Goal: Task Accomplishment & Management: Use online tool/utility

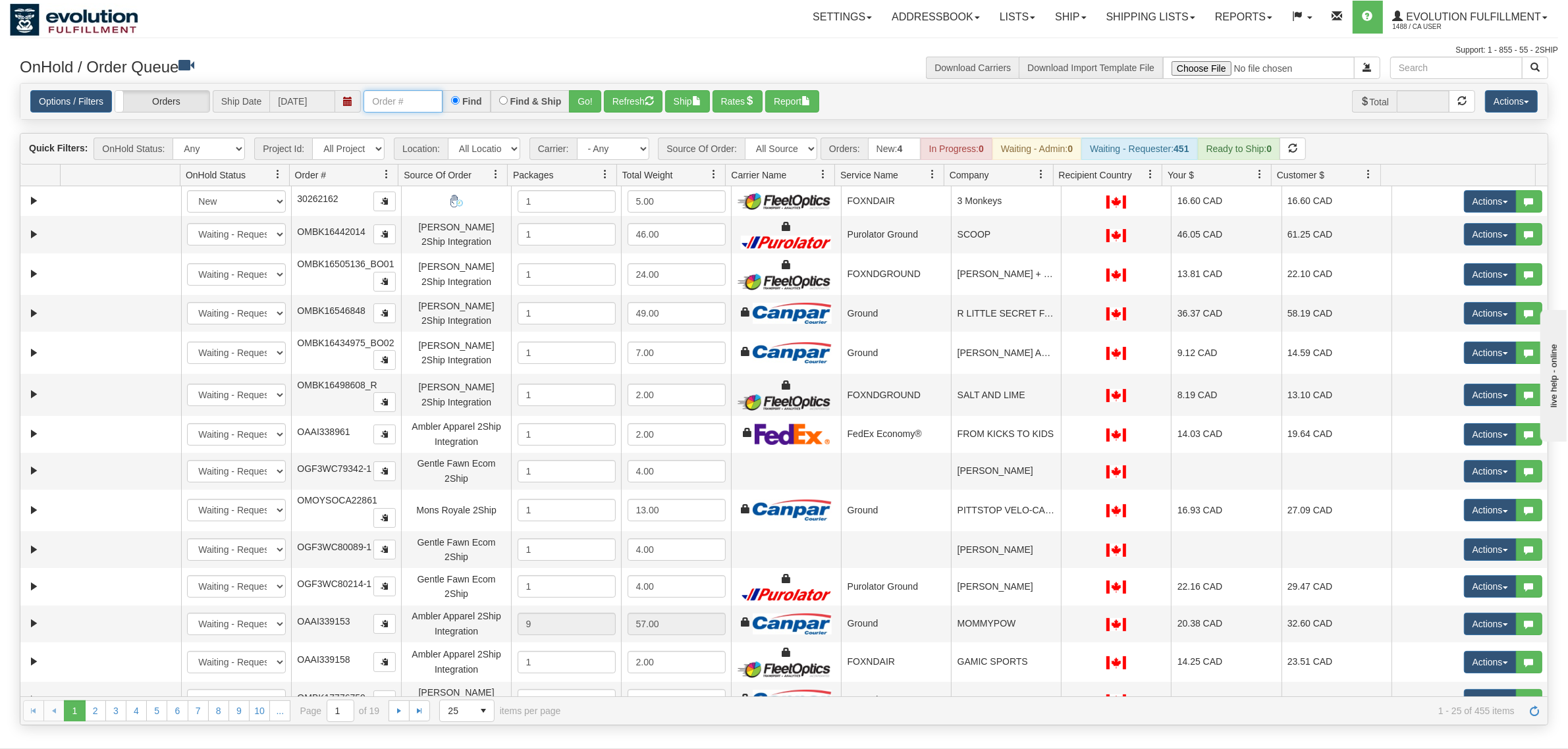
click at [413, 93] on input "text" at bounding box center [403, 101] width 79 height 22
click at [398, 100] on input "OMBK17316017 BO02" at bounding box center [403, 101] width 79 height 22
click at [585, 100] on button "Go!" at bounding box center [585, 101] width 32 height 22
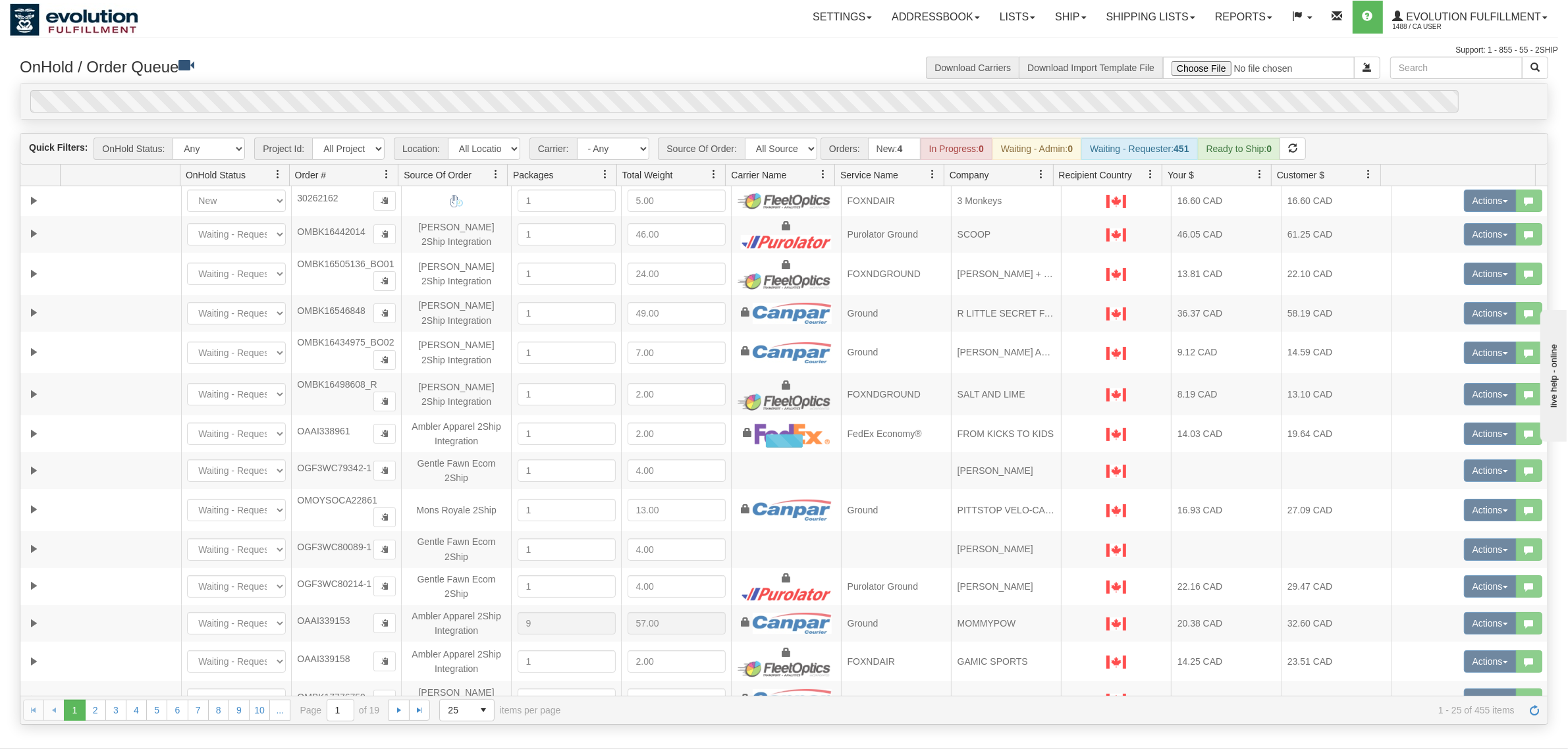
scroll to position [0, 0]
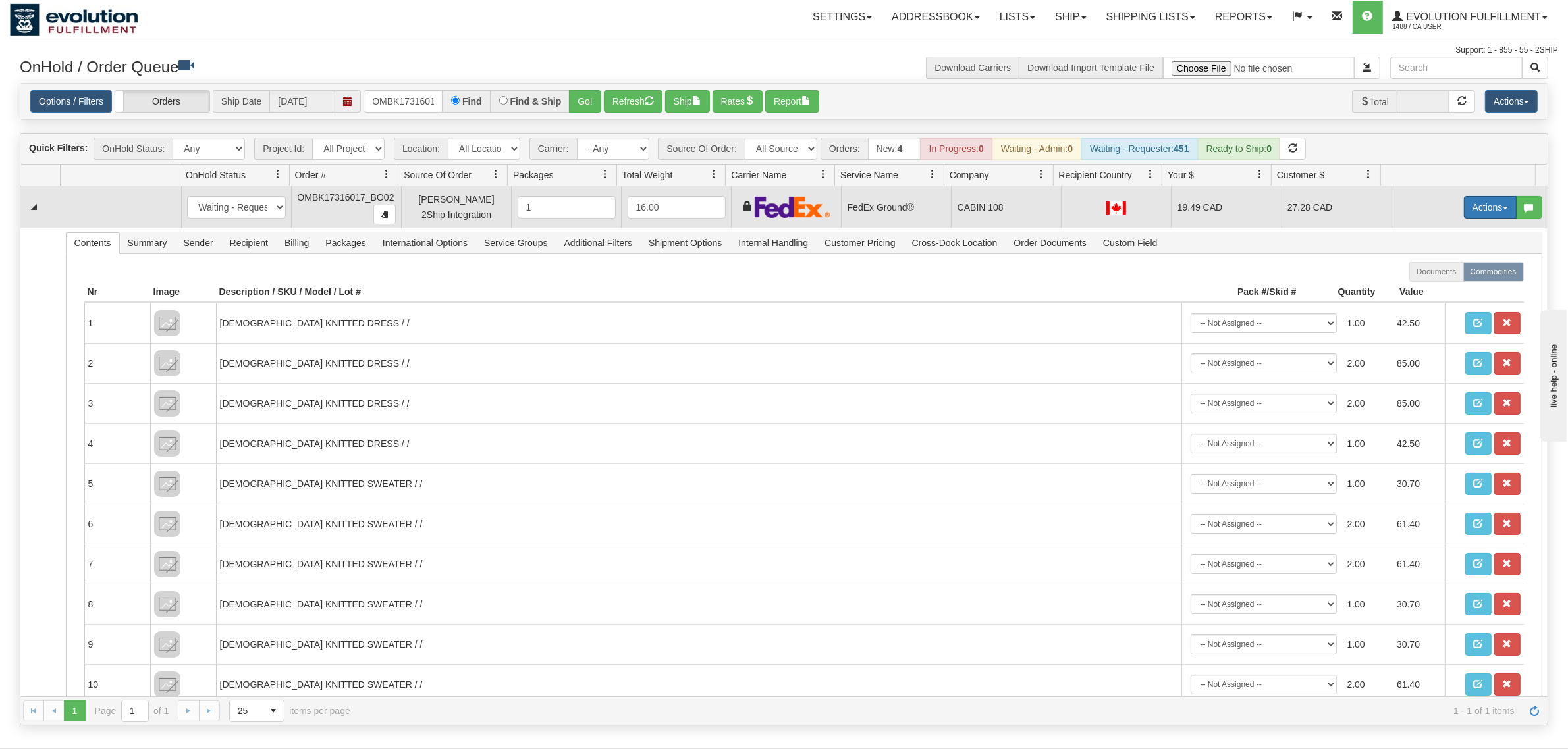
click at [1473, 214] on button "Actions" at bounding box center [1490, 207] width 53 height 22
click at [1424, 288] on span "Ship" at bounding box center [1437, 284] width 28 height 11
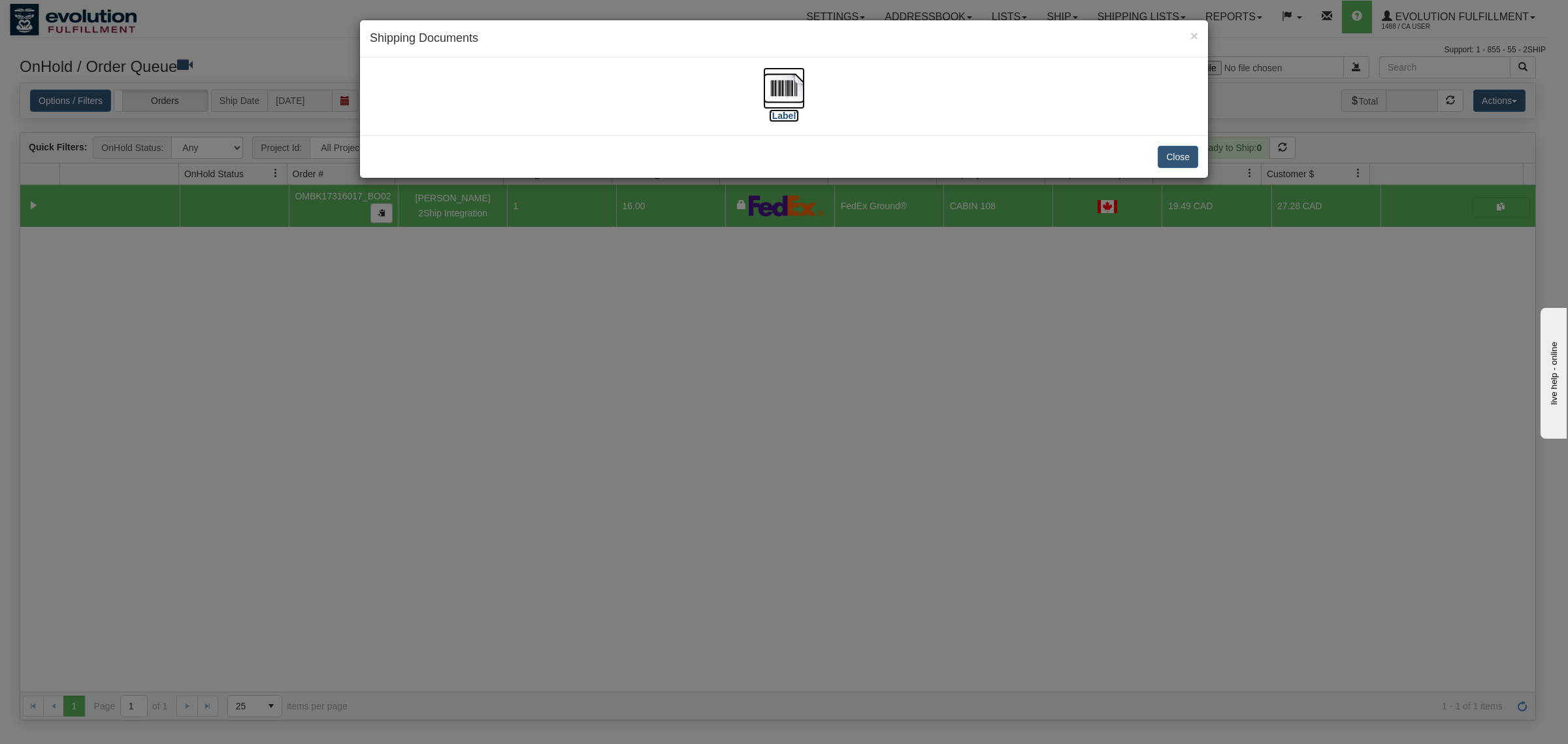
click at [774, 77] on img at bounding box center [784, 88] width 42 height 42
click at [1171, 146] on button "Close" at bounding box center [1178, 157] width 41 height 22
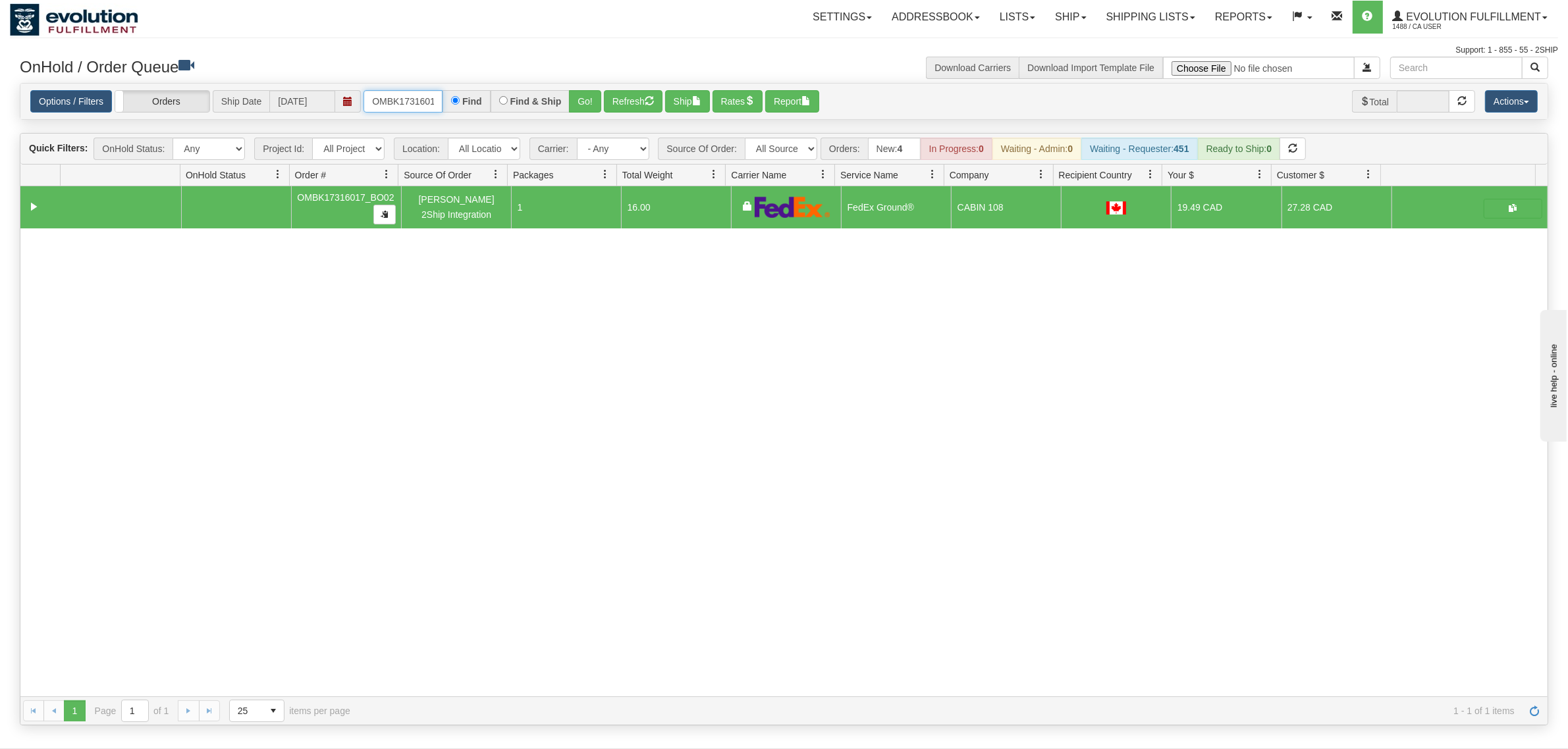
click at [407, 96] on input "OMBK17316017_BO02" at bounding box center [403, 101] width 79 height 22
click at [429, 96] on input "OMBK17619916 BO02" at bounding box center [403, 101] width 79 height 22
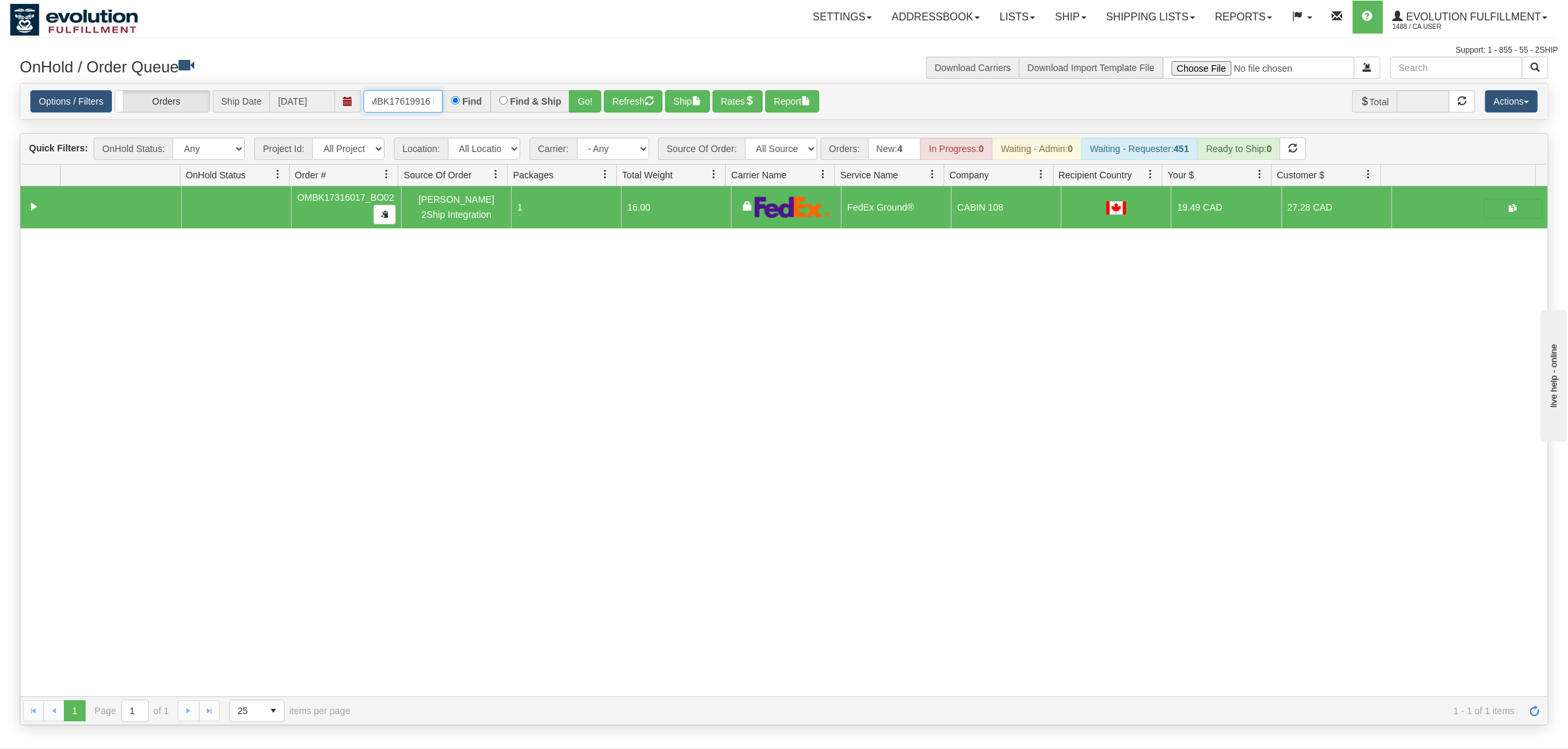
scroll to position [0, 16]
click at [582, 107] on button "Go!" at bounding box center [585, 101] width 32 height 22
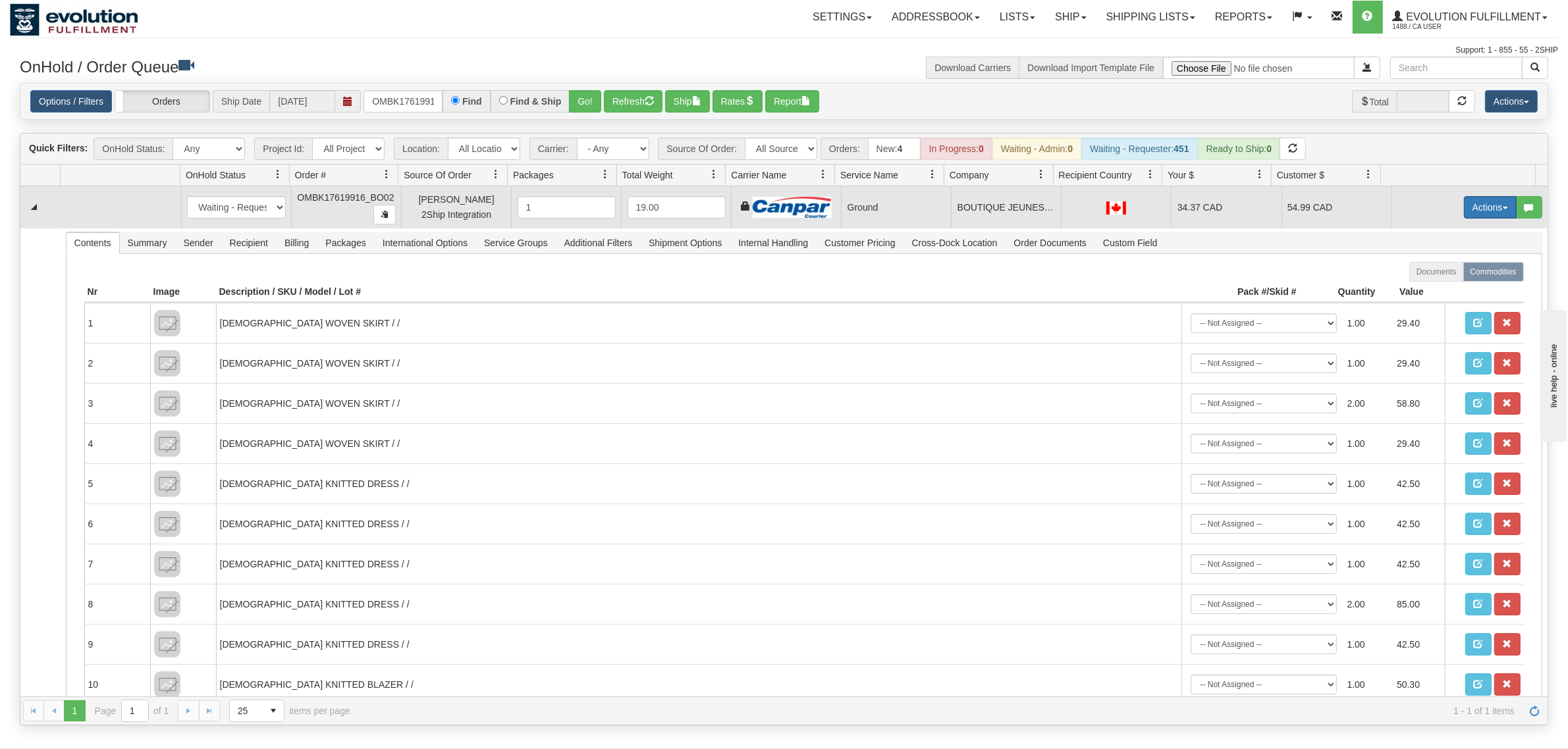
click at [1482, 212] on button "Actions" at bounding box center [1490, 207] width 53 height 22
click at [1424, 287] on span "Ship" at bounding box center [1437, 284] width 28 height 11
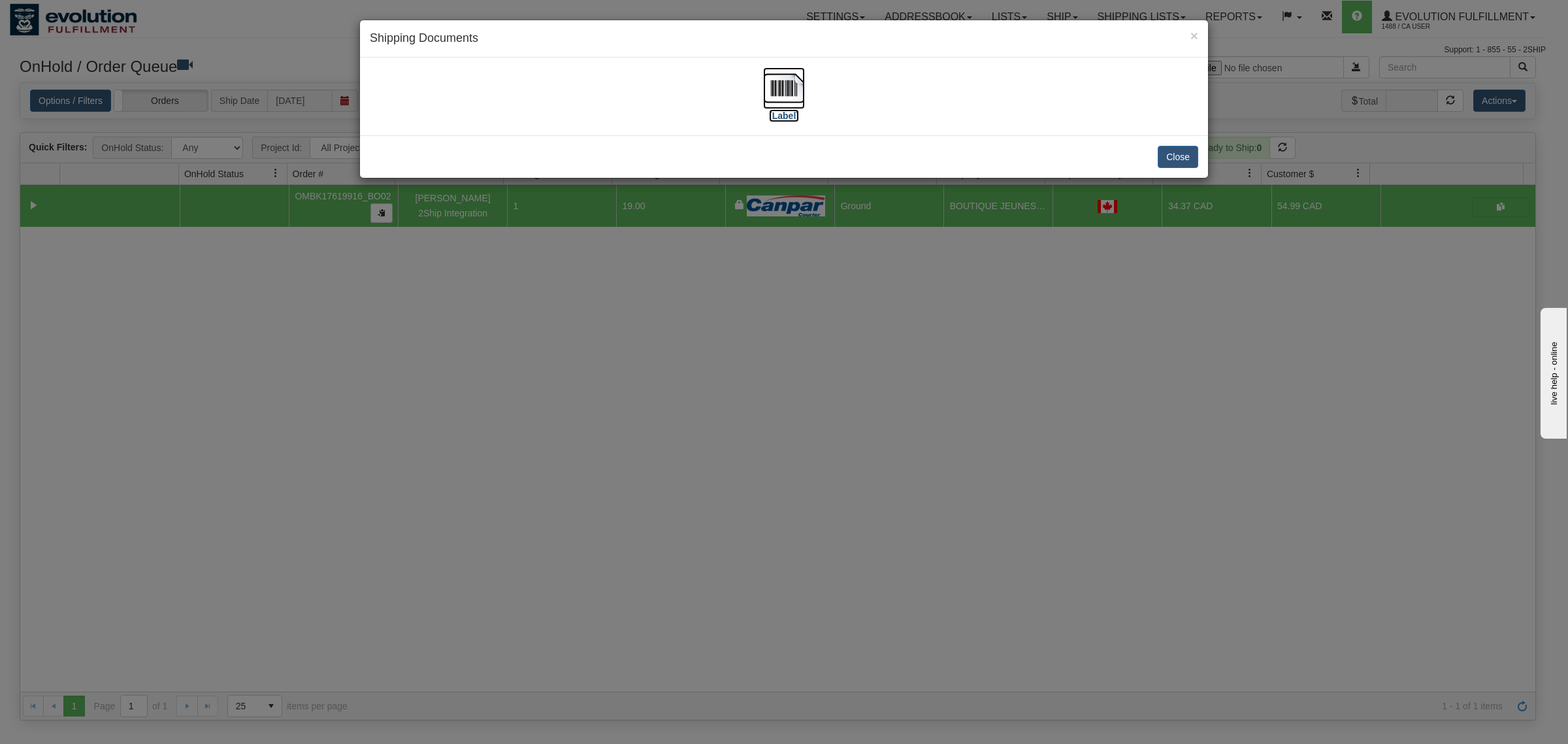
click at [783, 93] on img at bounding box center [784, 88] width 42 height 42
click at [1180, 155] on button "Close" at bounding box center [1178, 157] width 41 height 22
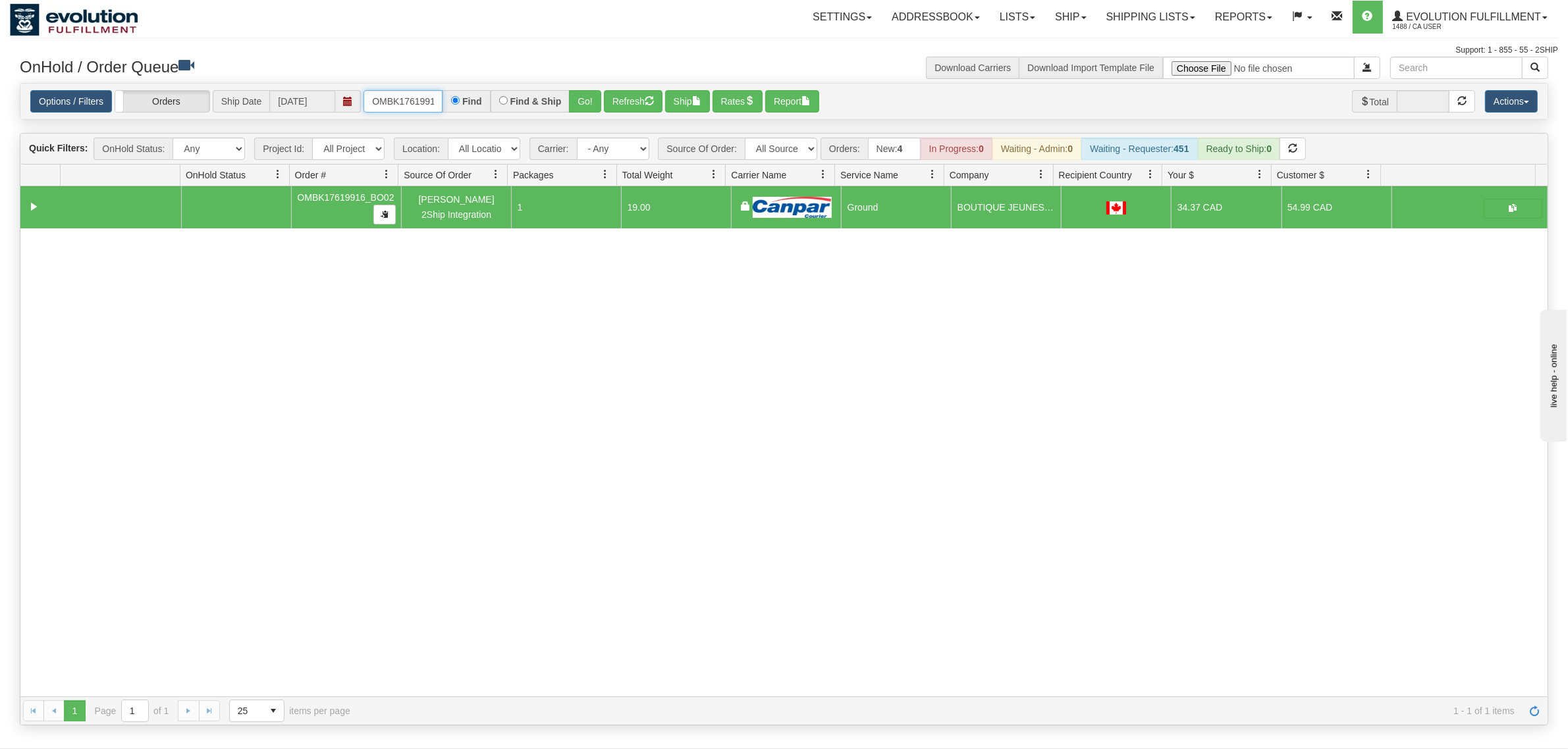
click at [419, 106] on input "OMBK17619916_BO02" at bounding box center [403, 101] width 79 height 22
click at [418, 104] on input "OMBK17496424 BO01" at bounding box center [403, 101] width 79 height 22
click at [589, 100] on button "Go!" at bounding box center [585, 101] width 32 height 22
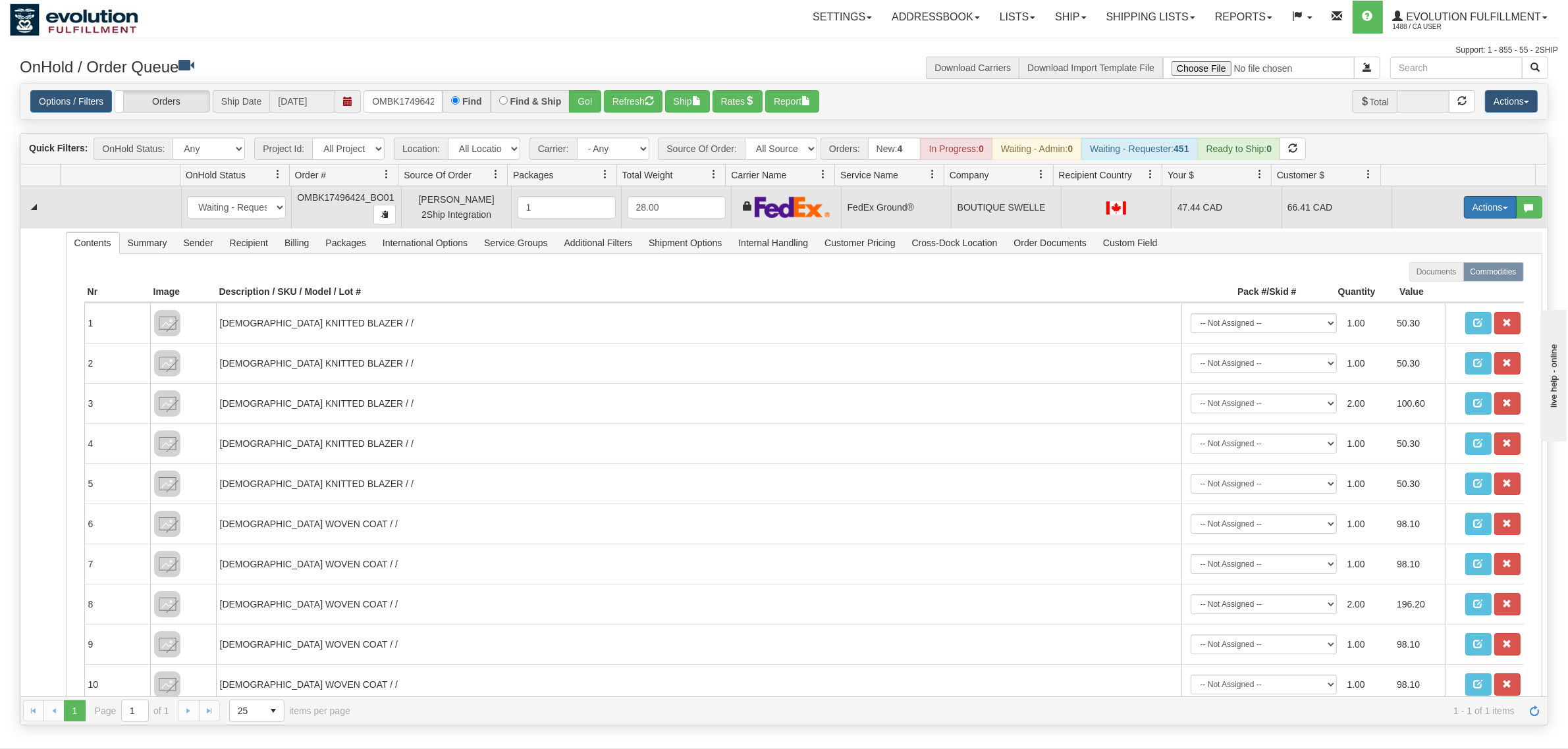
click at [1464, 202] on button "Actions" at bounding box center [1490, 207] width 53 height 22
click at [1424, 284] on span at bounding box center [1428, 283] width 9 height 9
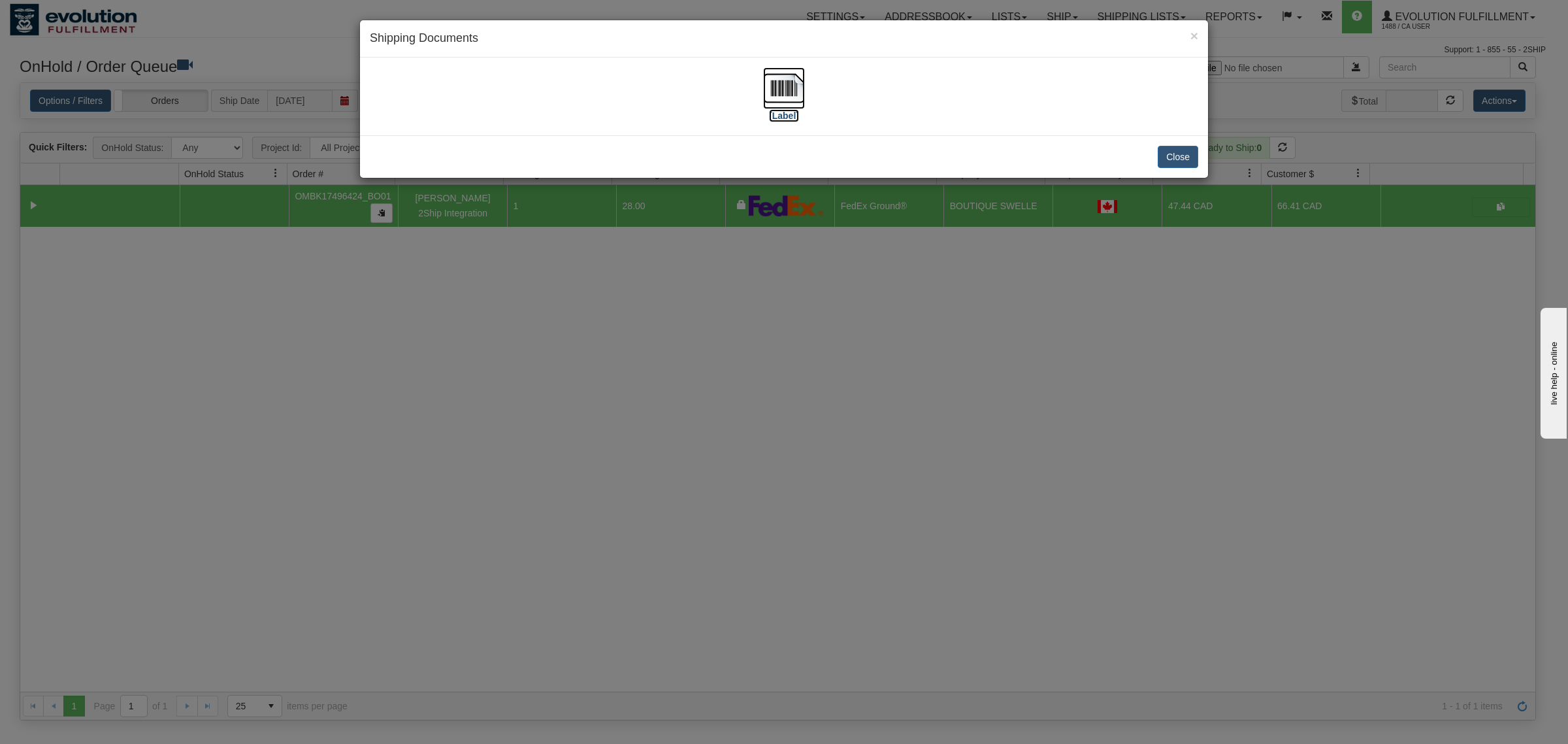
click at [782, 76] on img at bounding box center [784, 88] width 42 height 42
click at [1185, 158] on button "Close" at bounding box center [1178, 157] width 41 height 22
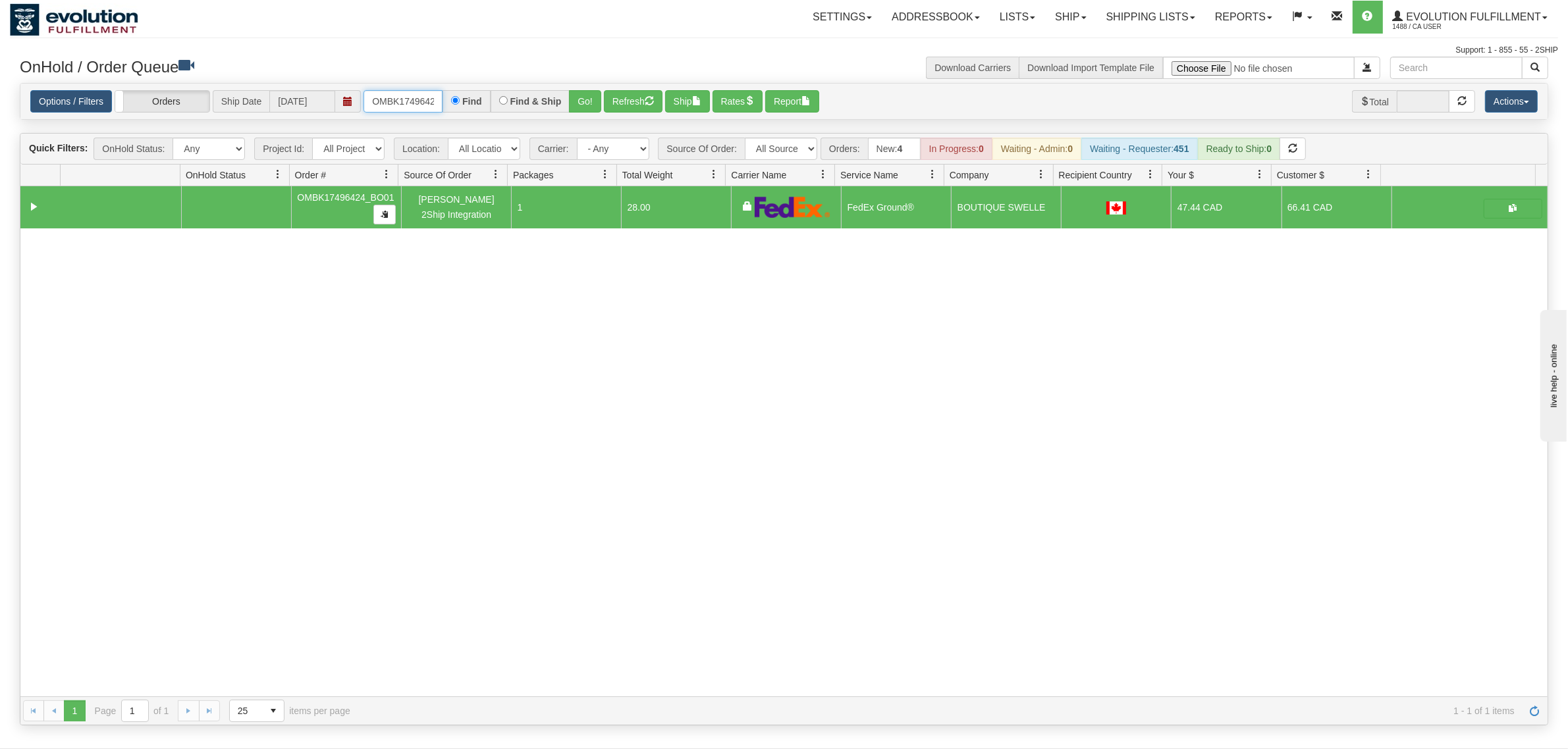
click at [407, 100] on input "OMBK17496424_BO01" at bounding box center [403, 101] width 79 height 22
click at [411, 96] on input "OMBK17612735 BO01" at bounding box center [403, 101] width 79 height 22
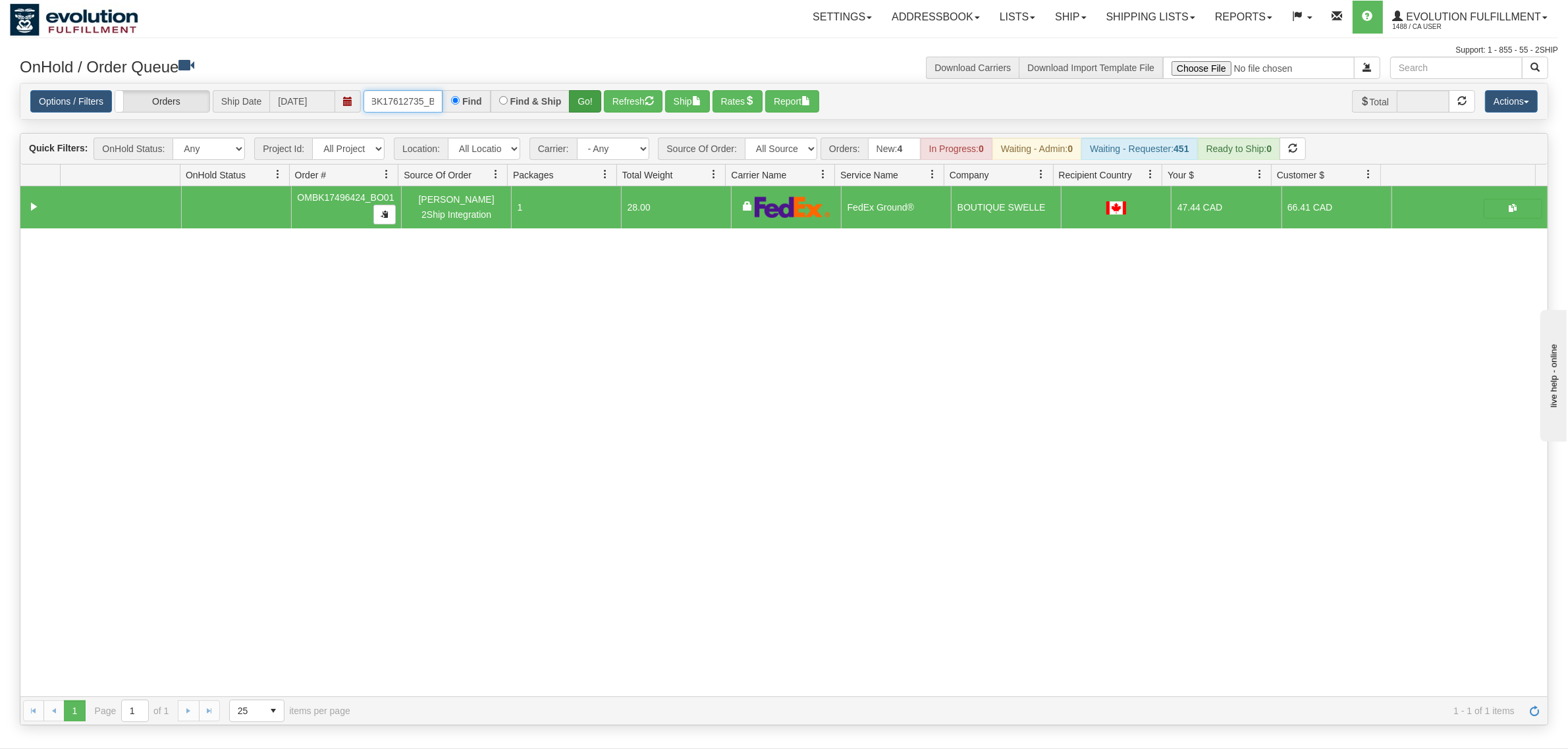
type input "OMBK17612735_BO01"
click at [594, 103] on button "Go!" at bounding box center [585, 101] width 32 height 22
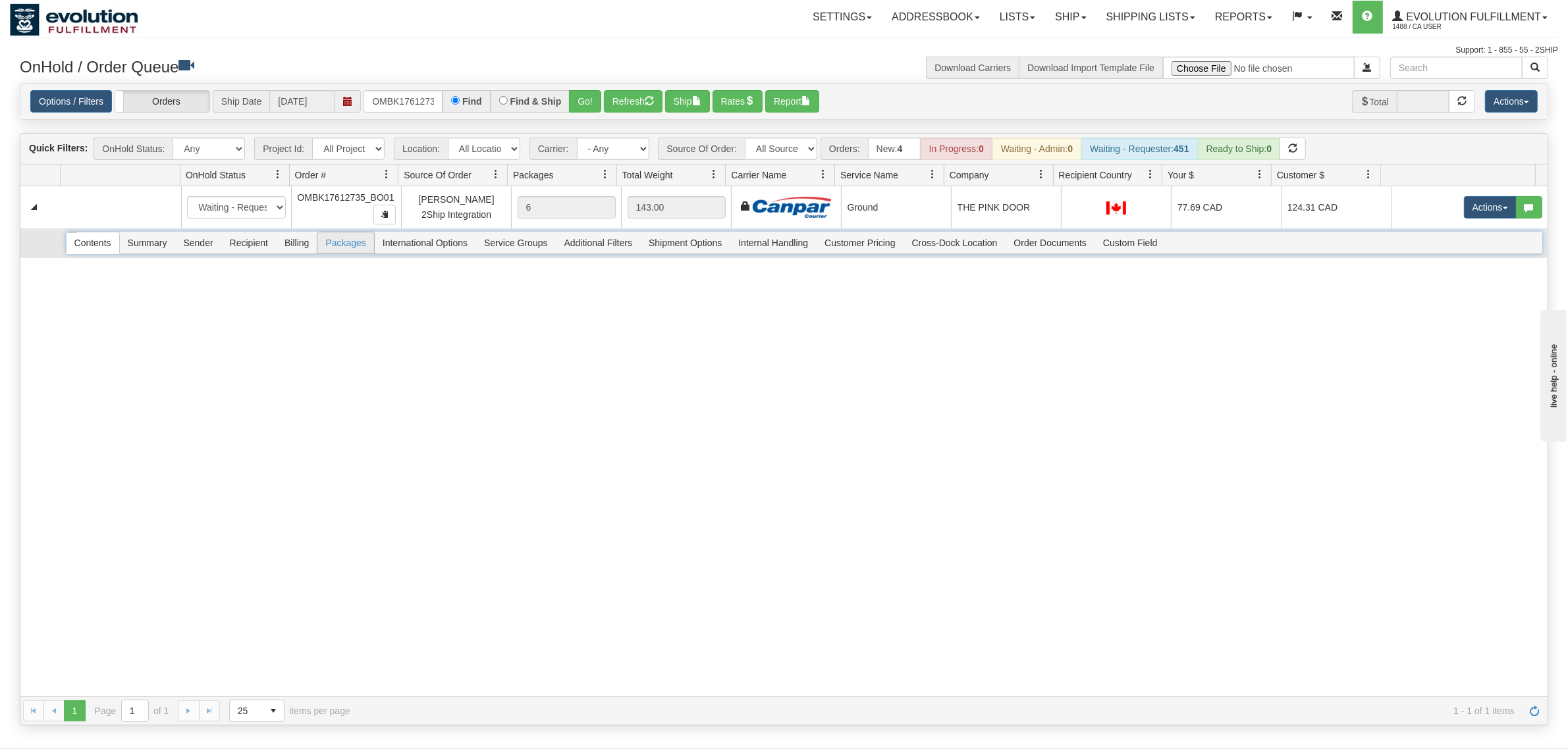
click at [351, 239] on span "Packages" at bounding box center [345, 243] width 56 height 22
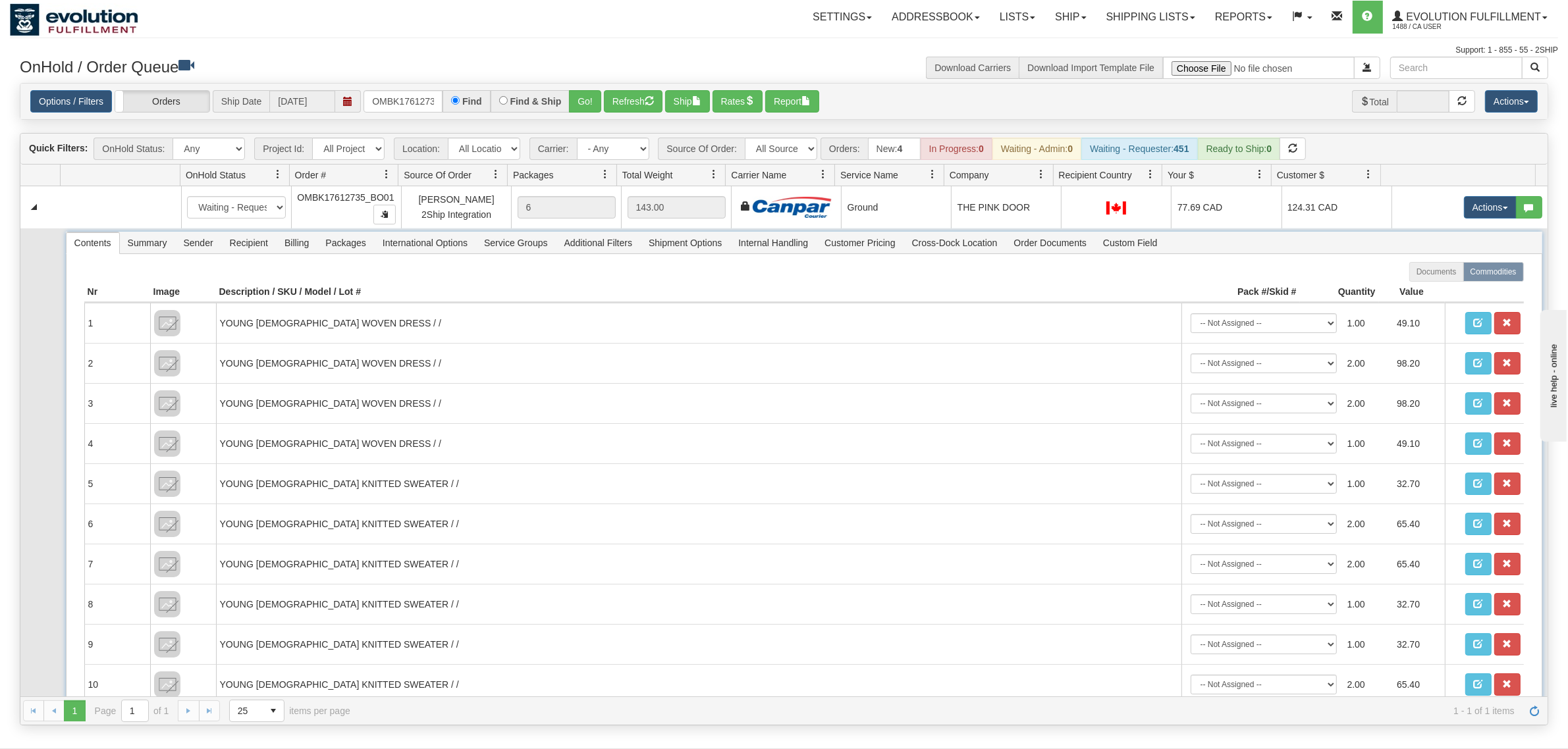
click at [366, 252] on span "Packages" at bounding box center [345, 243] width 56 height 22
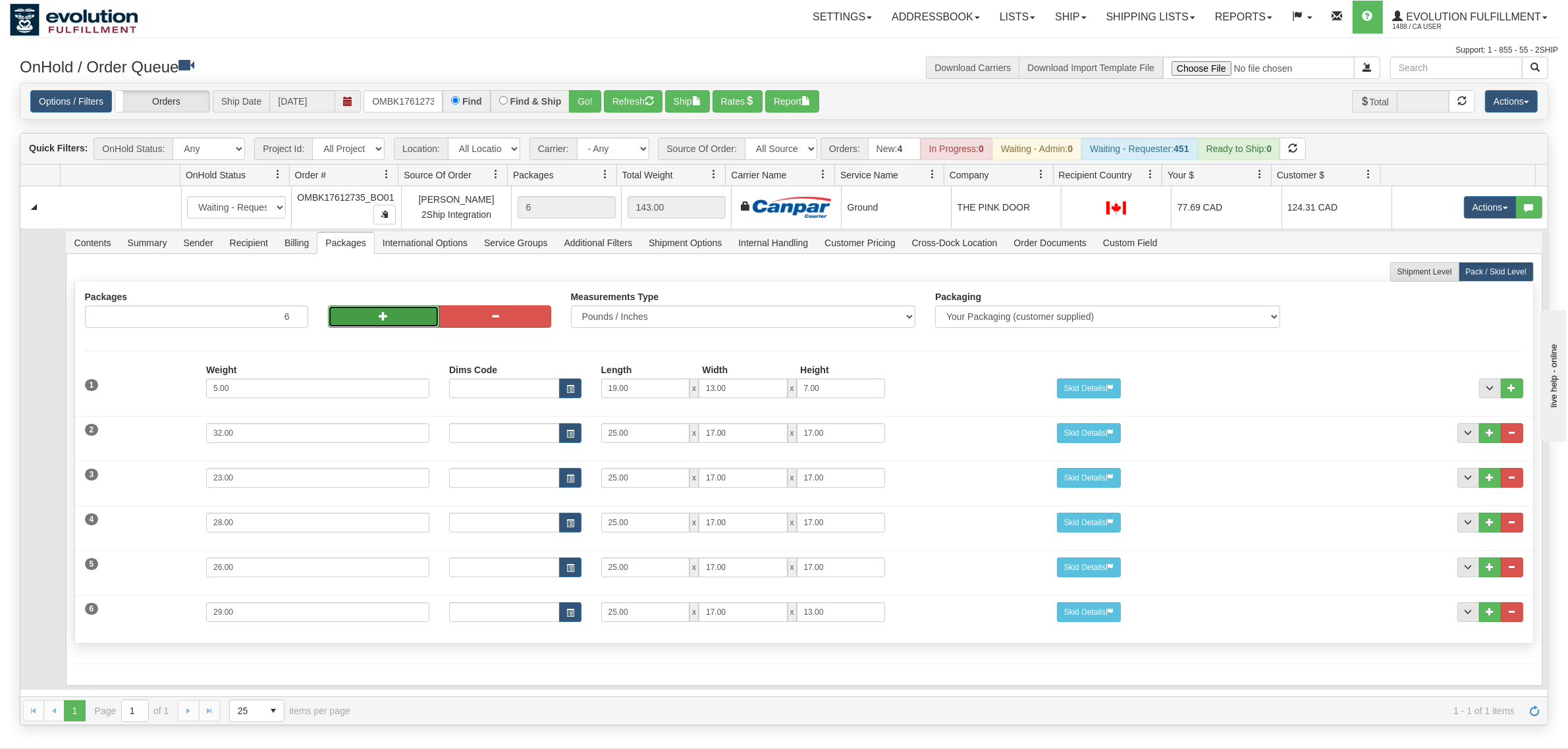
click at [378, 314] on span "button" at bounding box center [383, 315] width 9 height 9
type input "8"
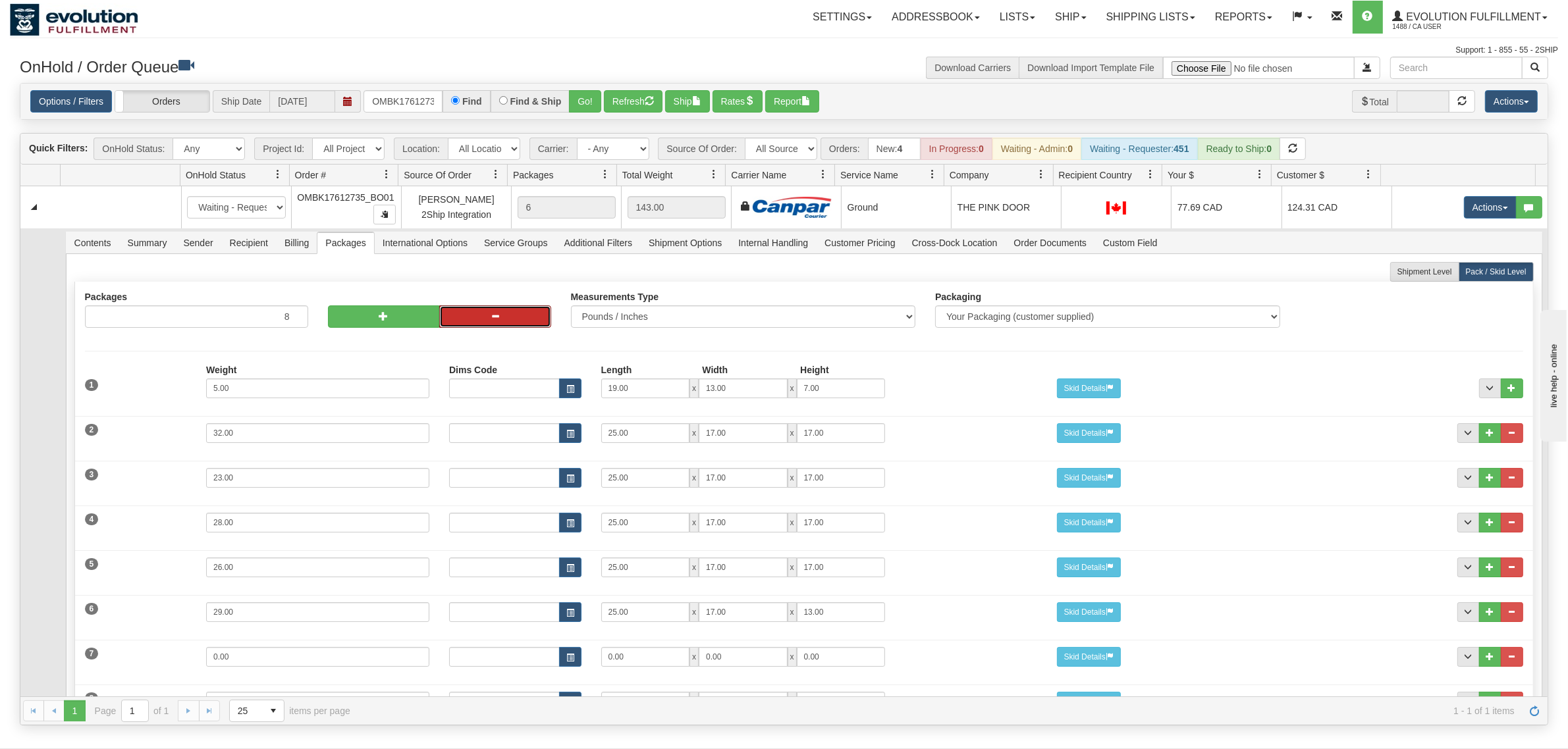
click at [490, 320] on span "button" at bounding box center [495, 315] width 9 height 9
type input "7"
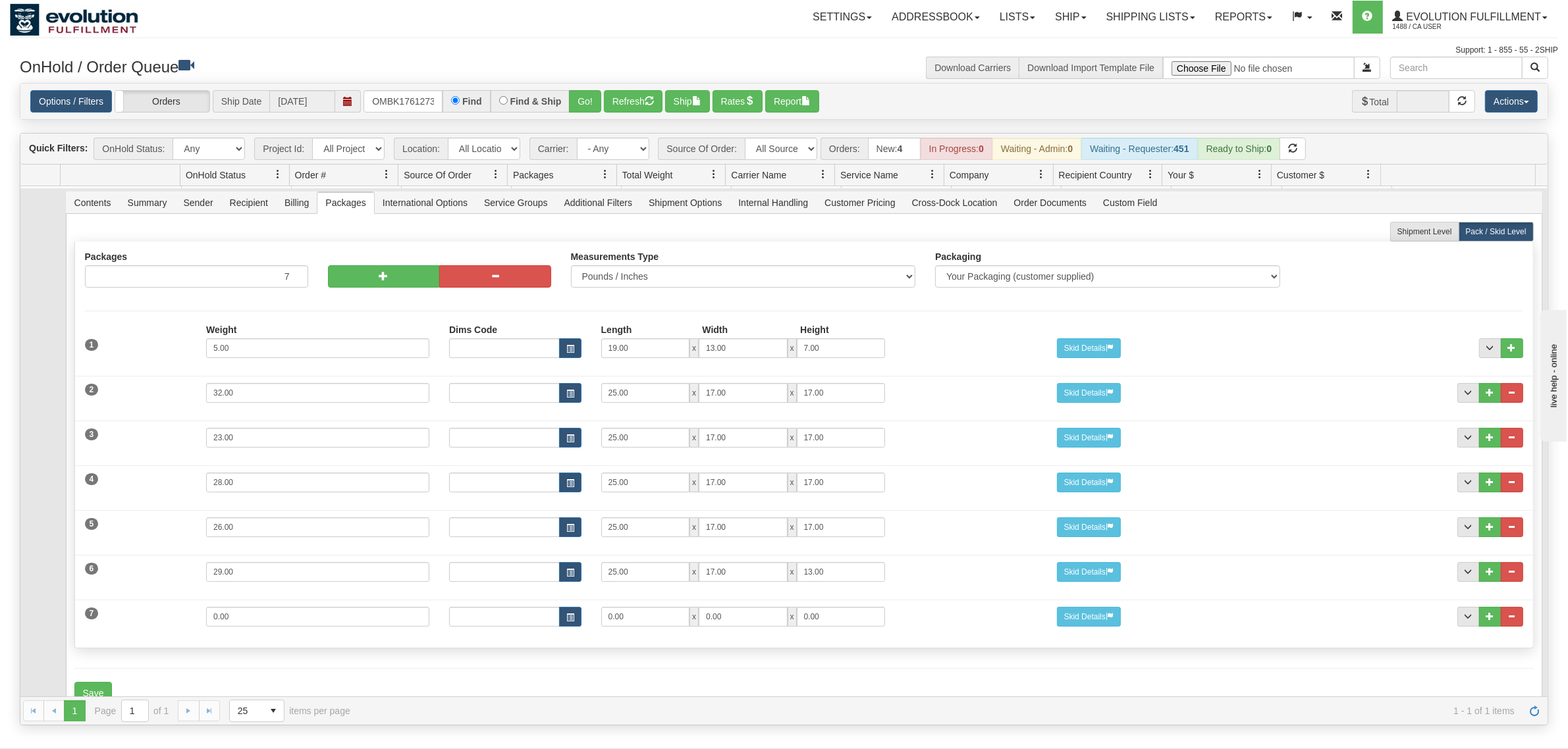
scroll to position [76, 0]
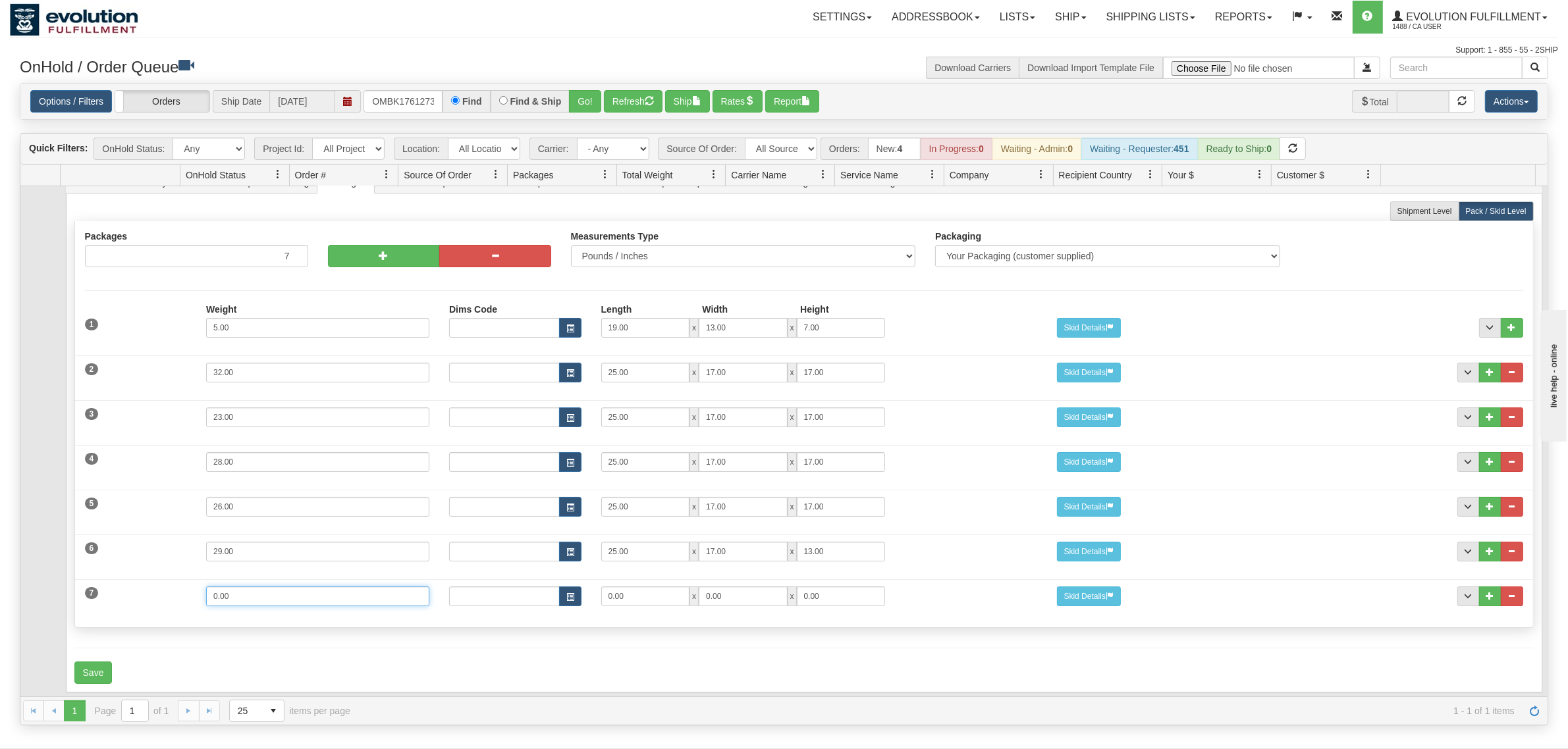
drag, startPoint x: 252, startPoint y: 584, endPoint x: 108, endPoint y: 583, distance: 144.0
click at [108, 583] on div "7 Weight 0.00 Dims Code Length Width Height 0.00 x 0.00 x" at bounding box center [804, 594] width 1458 height 44
type input "23"
type input "21"
type input "15"
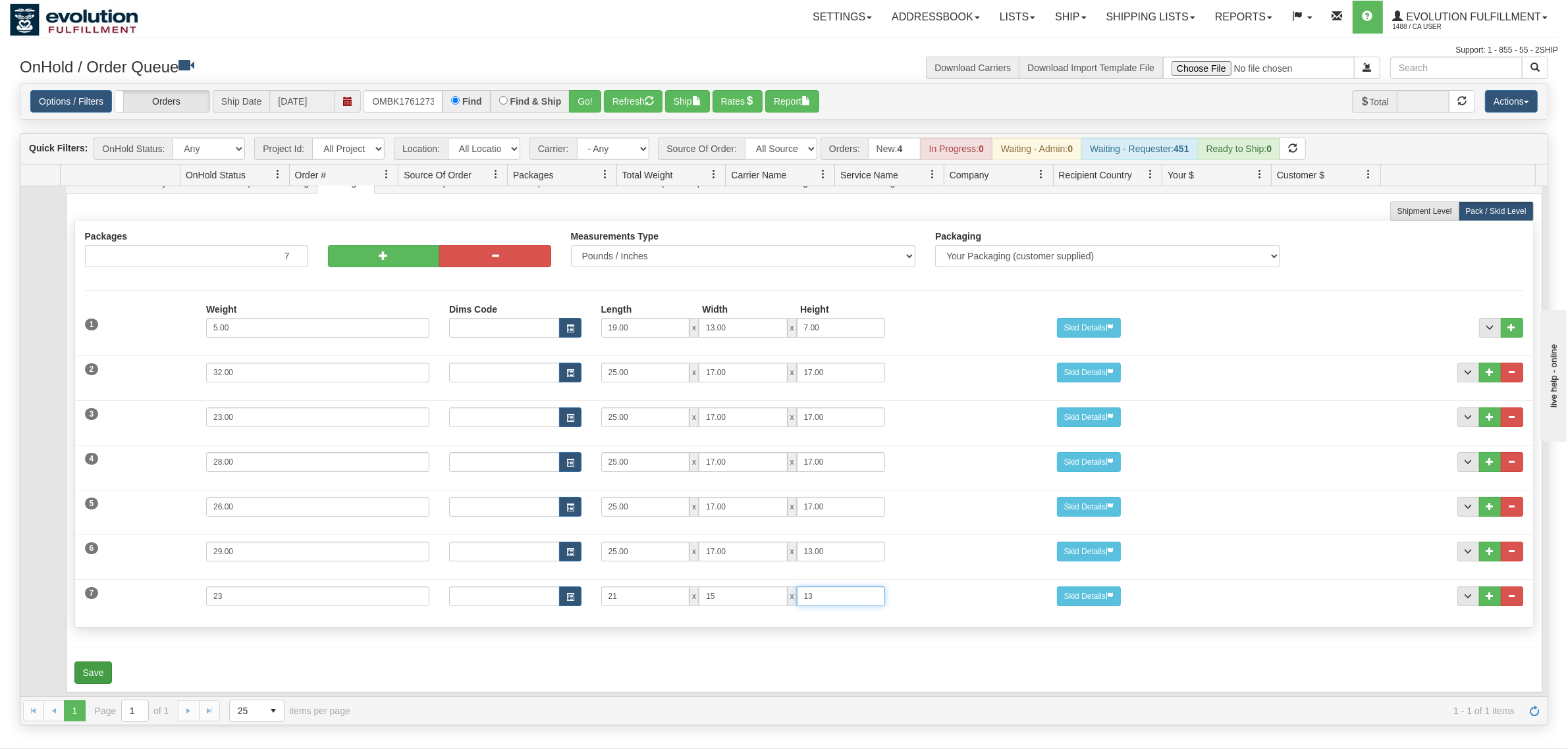
type input "13"
click at [87, 661] on button "Save" at bounding box center [93, 672] width 39 height 22
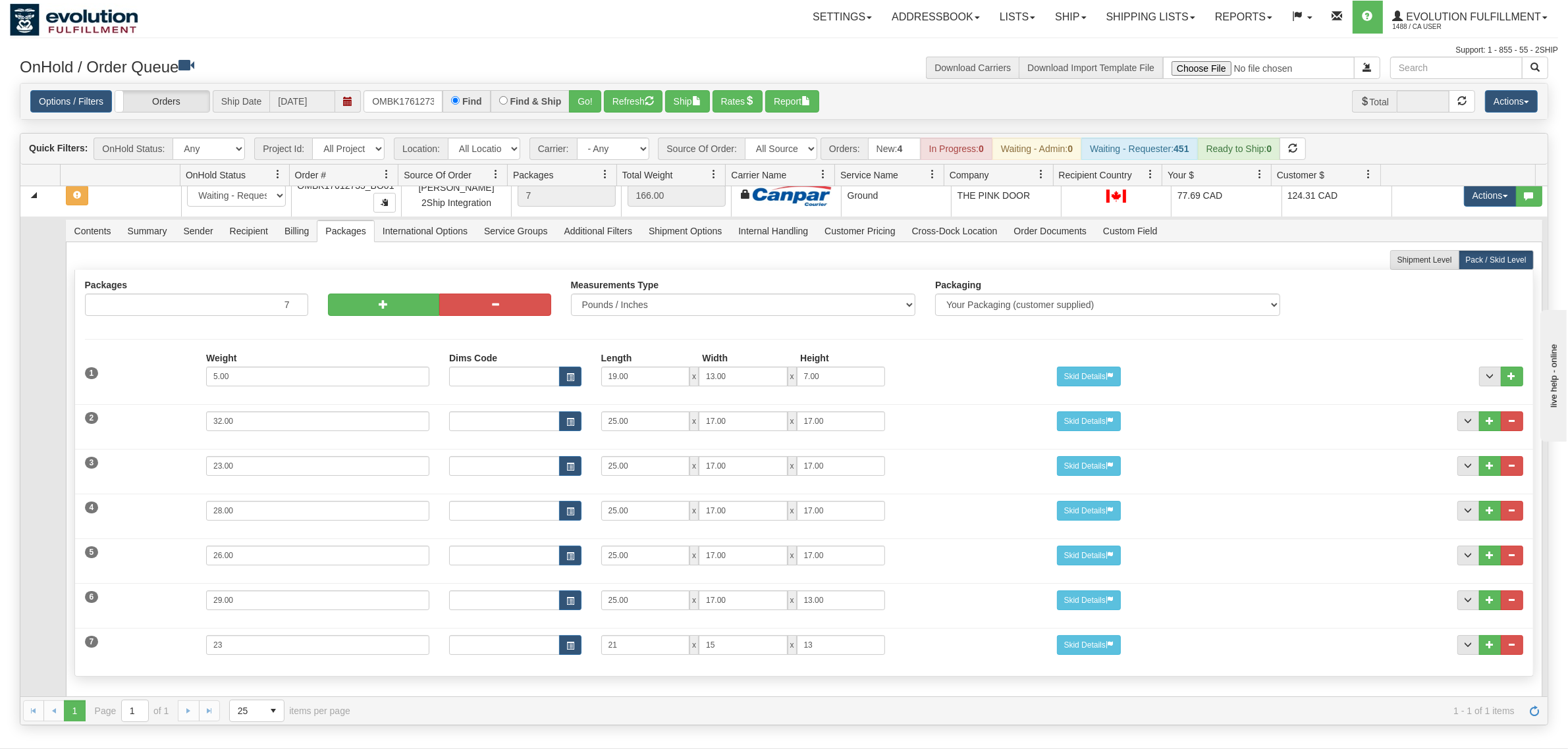
scroll to position [0, 0]
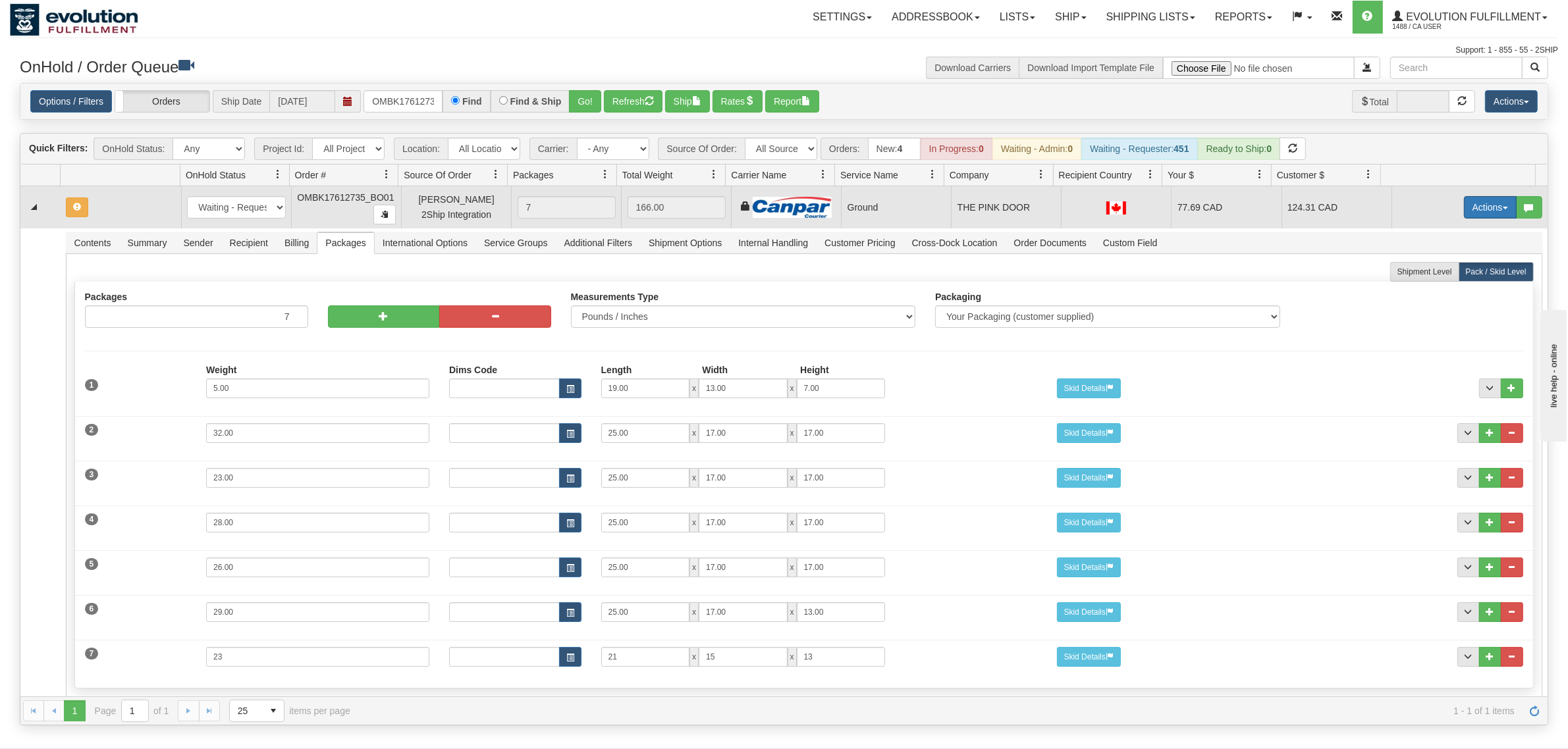
click at [1473, 202] on button "Actions" at bounding box center [1490, 207] width 53 height 22
click at [1452, 264] on span "Rate All Services" at bounding box center [1463, 267] width 79 height 11
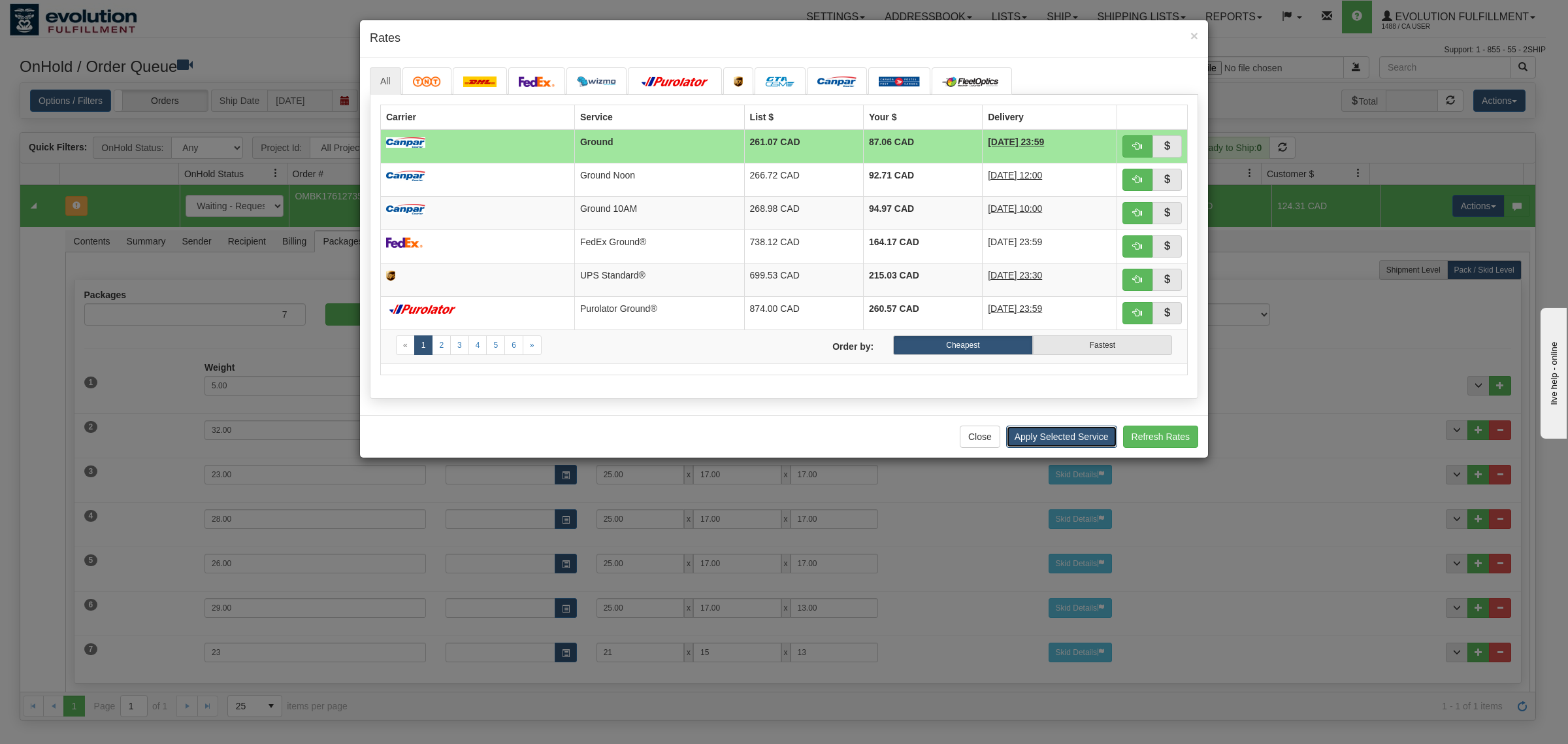
click at [1050, 440] on button "Apply Selected Service" at bounding box center [1061, 436] width 111 height 22
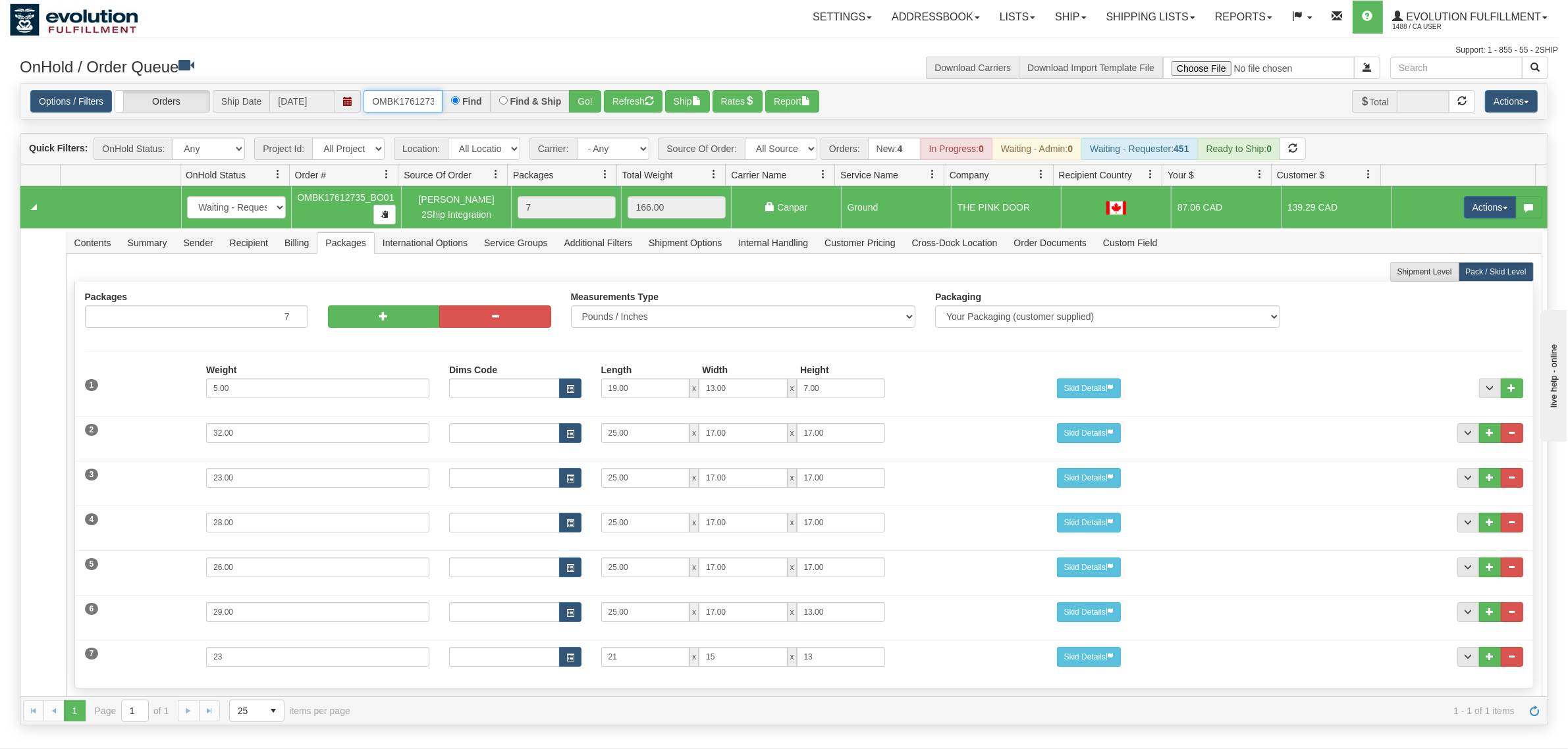
click at [402, 102] on input "OMBK17612735_BO01" at bounding box center [403, 101] width 79 height 22
click at [411, 99] on input "OMBK17612735 BO03" at bounding box center [403, 101] width 79 height 22
click at [602, 98] on button "Go!" at bounding box center [585, 101] width 32 height 22
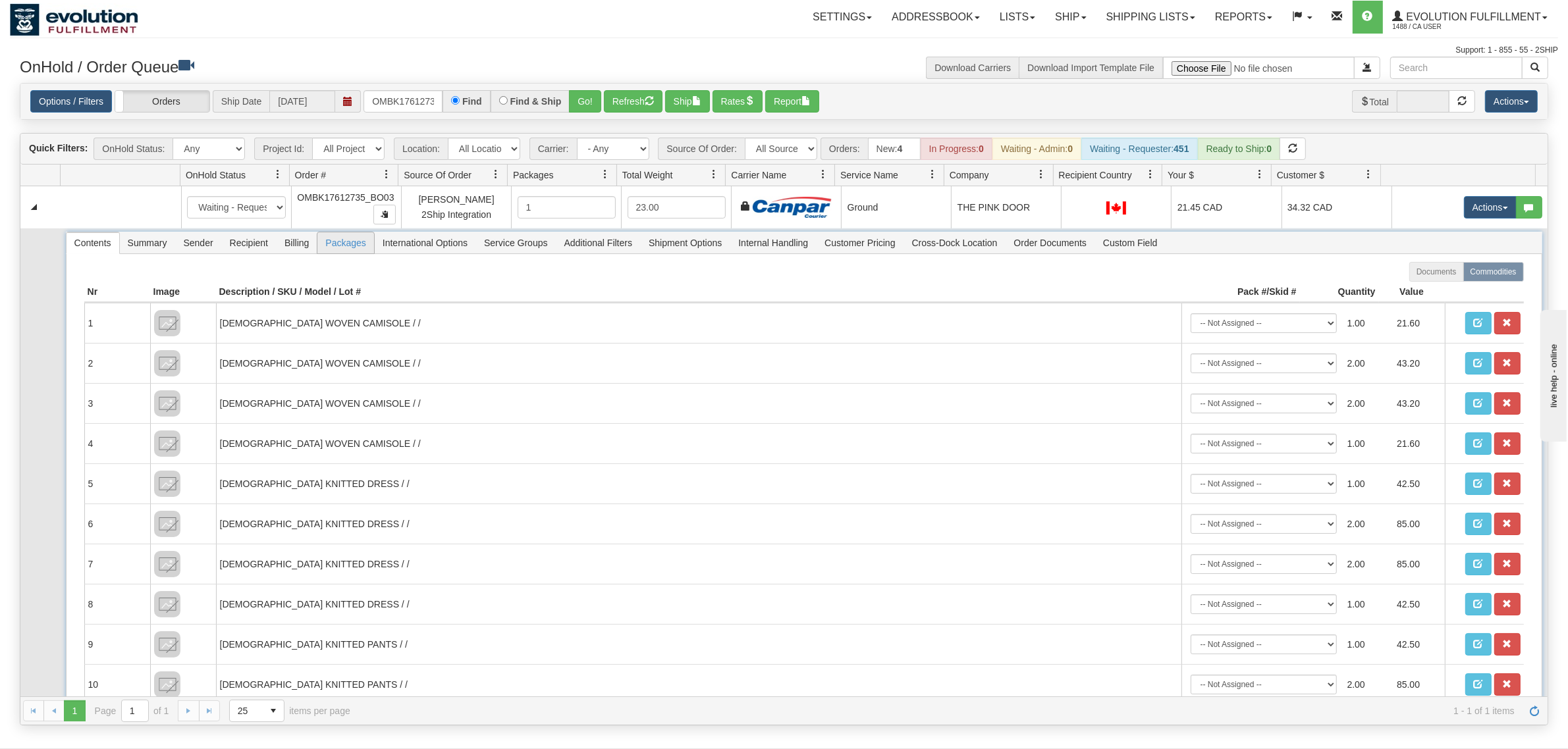
click at [342, 245] on span "Packages" at bounding box center [345, 243] width 56 height 22
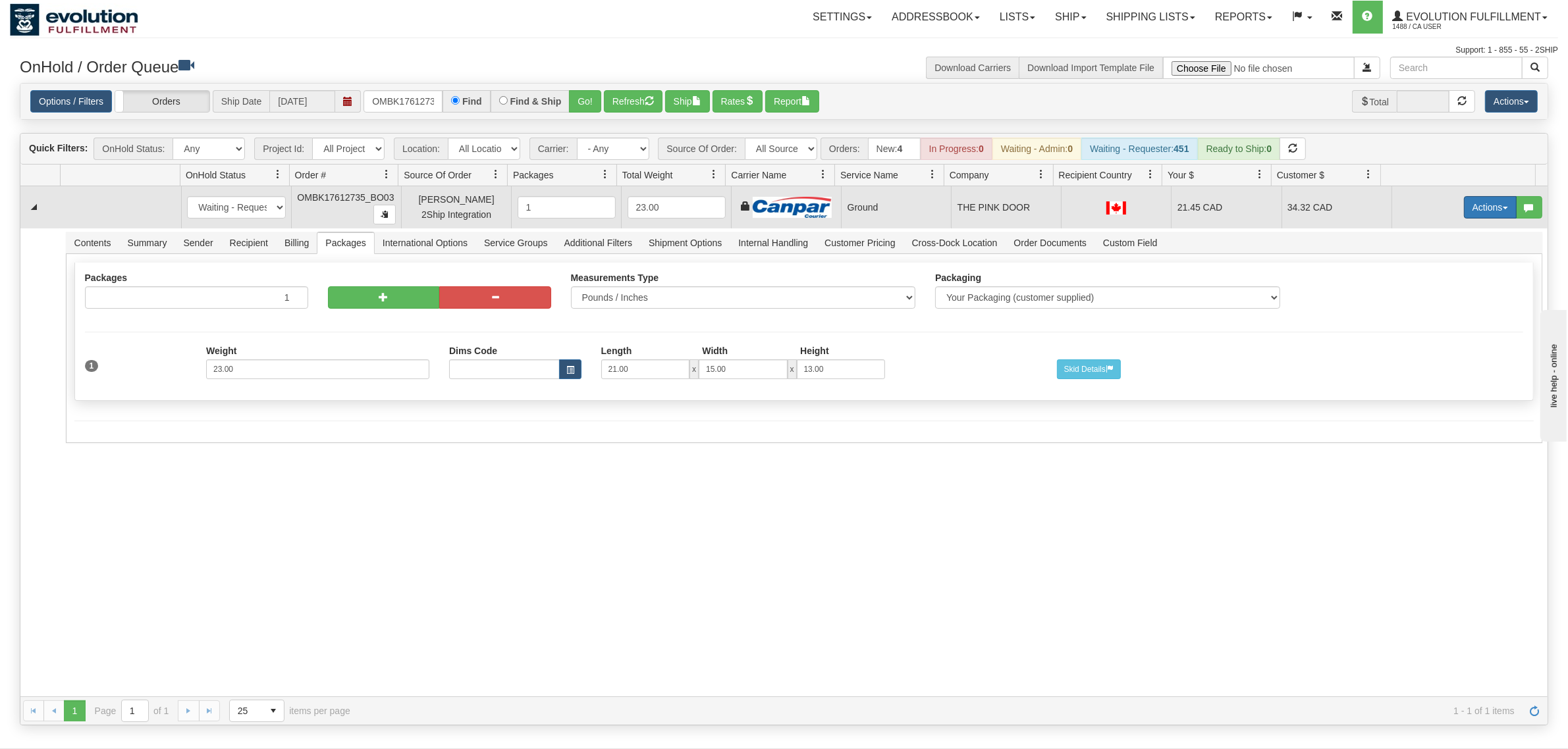
click at [1473, 212] on button "Actions" at bounding box center [1490, 207] width 53 height 22
click at [1424, 300] on span "Delete" at bounding box center [1442, 301] width 36 height 11
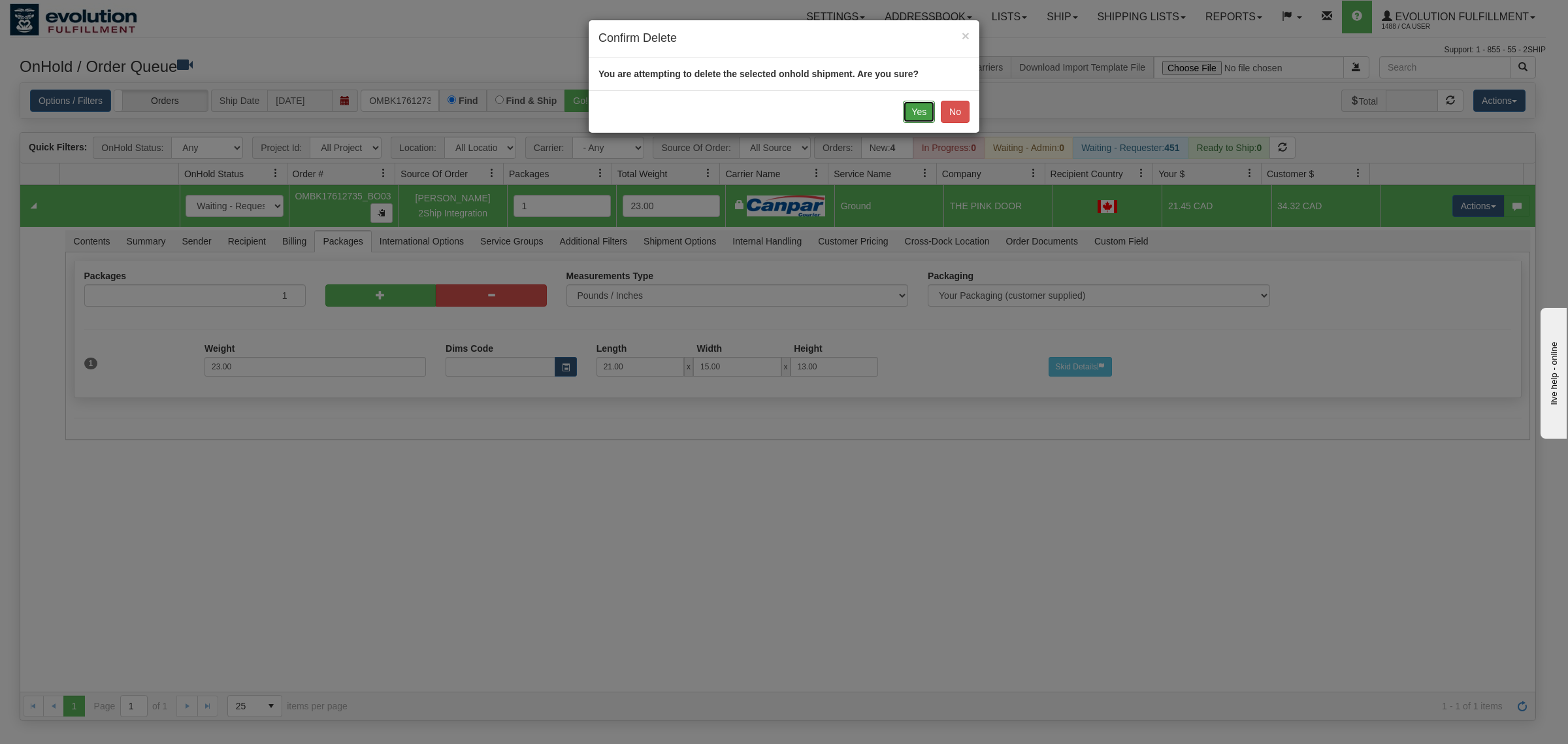
click at [920, 107] on button "Yes" at bounding box center [919, 111] width 32 height 22
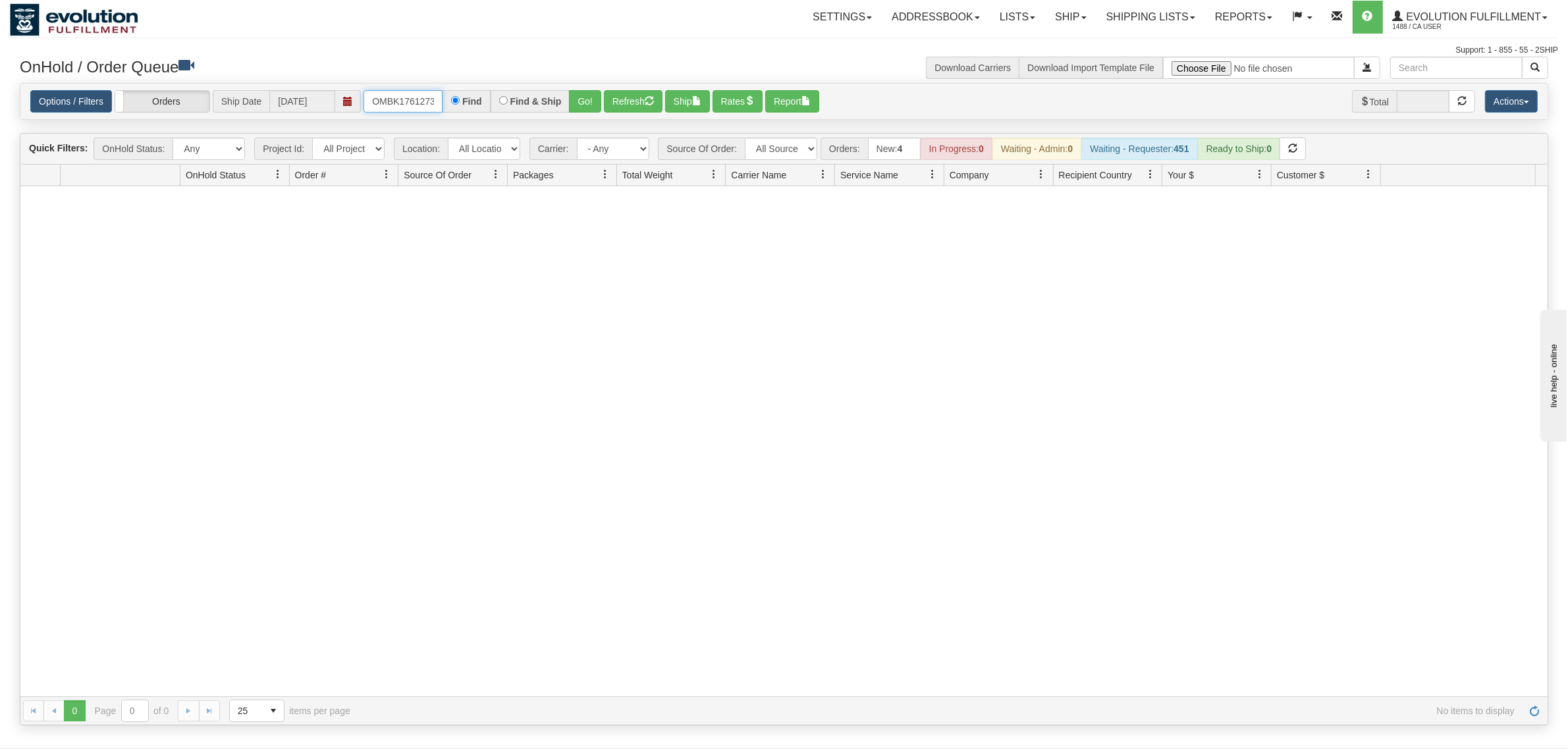
click at [403, 106] on input "OMBK17612735_BO03" at bounding box center [403, 101] width 79 height 22
type input "OGF317770361"
click at [580, 99] on button "Go!" at bounding box center [585, 101] width 32 height 22
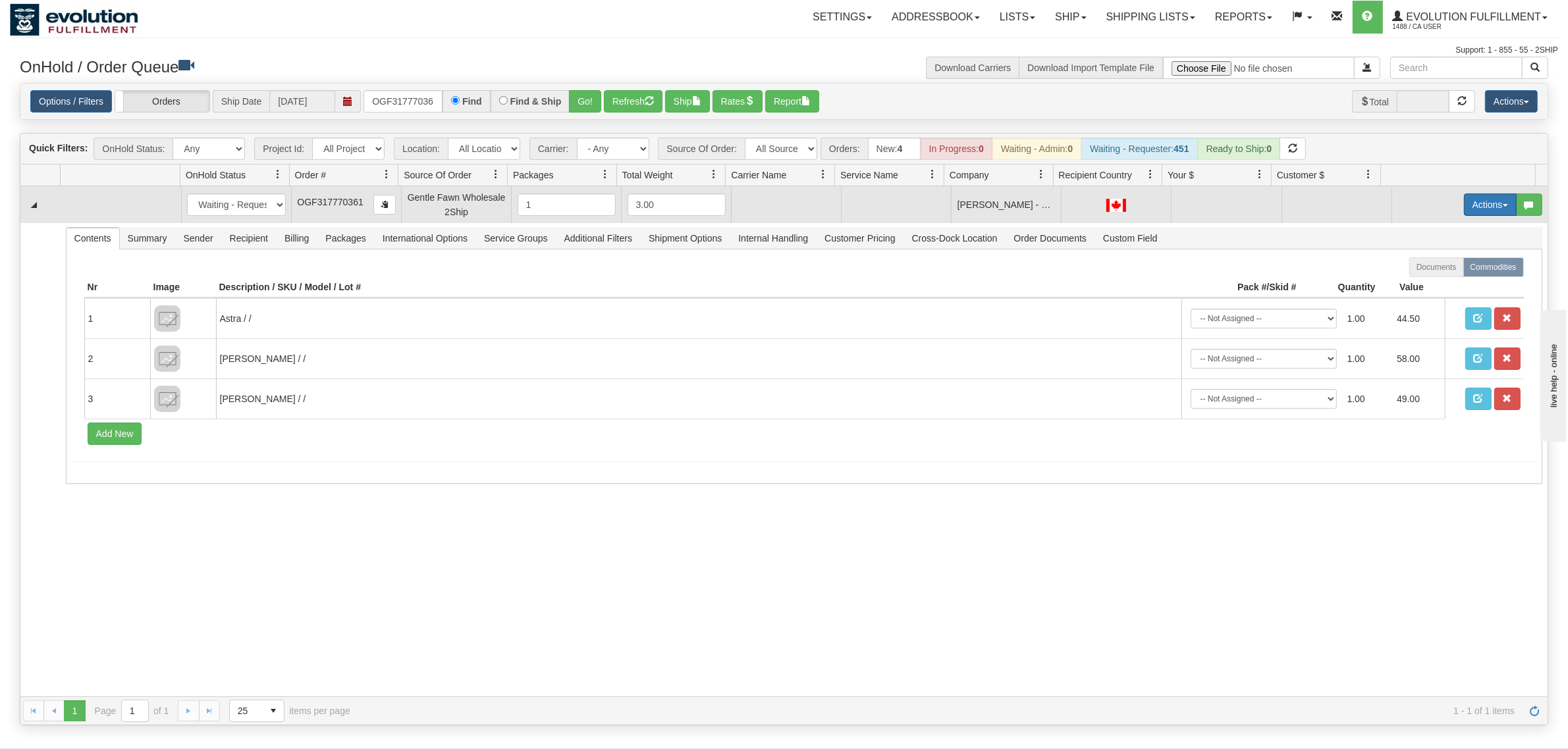
click at [1477, 211] on button "Actions" at bounding box center [1490, 204] width 53 height 22
click at [1460, 261] on span "Rate All Services" at bounding box center [1463, 264] width 79 height 11
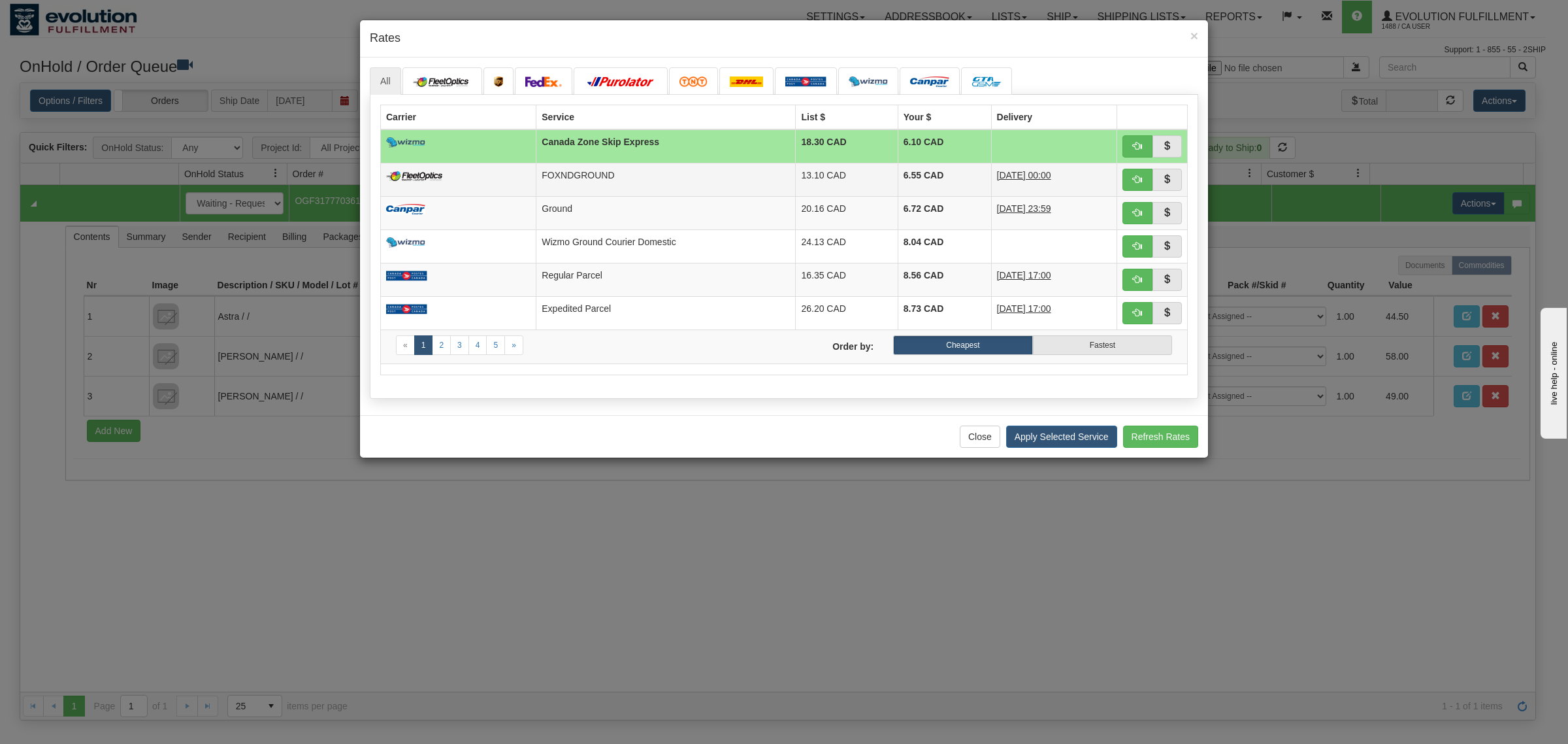
drag, startPoint x: 720, startPoint y: 172, endPoint x: 727, endPoint y: 176, distance: 8.1
click at [720, 172] on td "FOXNDGROUND" at bounding box center [666, 179] width 260 height 33
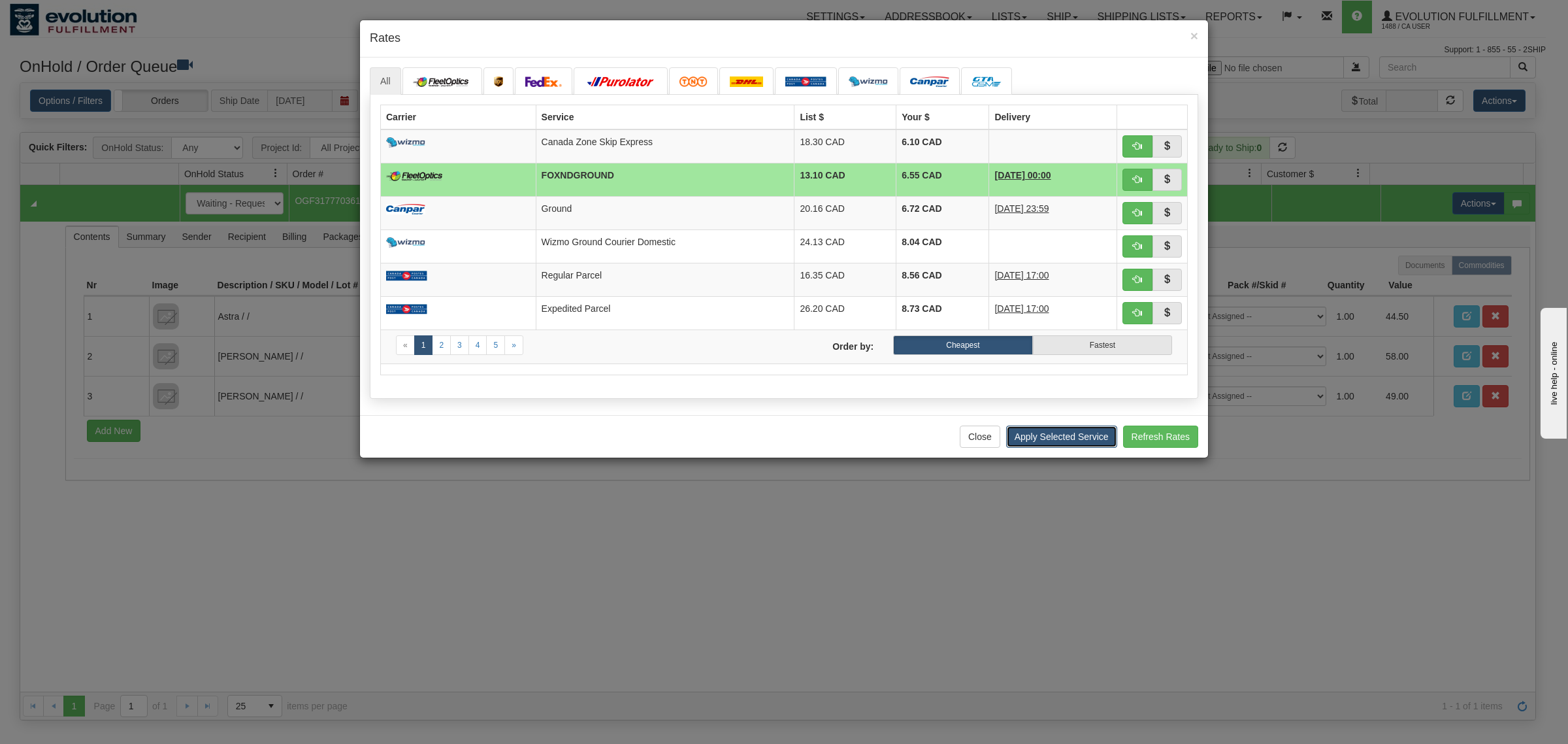
click at [1055, 438] on button "Apply Selected Service" at bounding box center [1061, 436] width 111 height 22
